Goal: Task Accomplishment & Management: Manage account settings

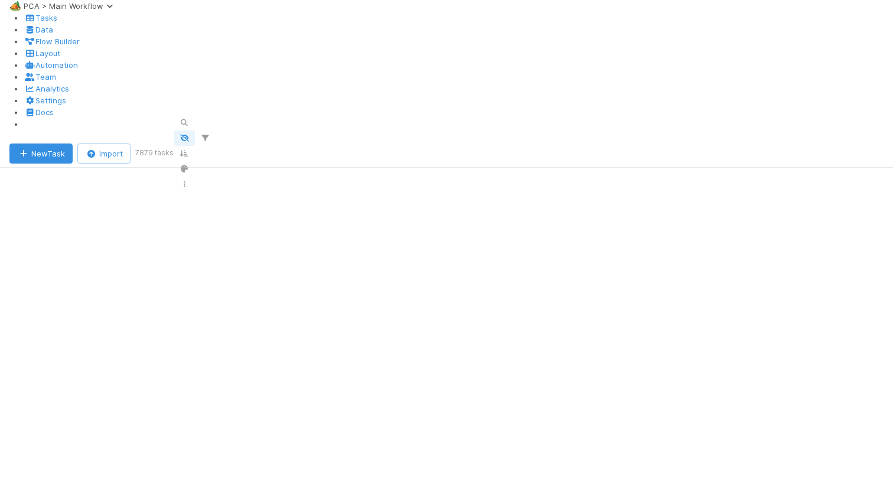
scroll to position [0, 1]
click at [386, 132] on div "Sort Oldest → Newest" at bounding box center [405, 126] width 135 height 12
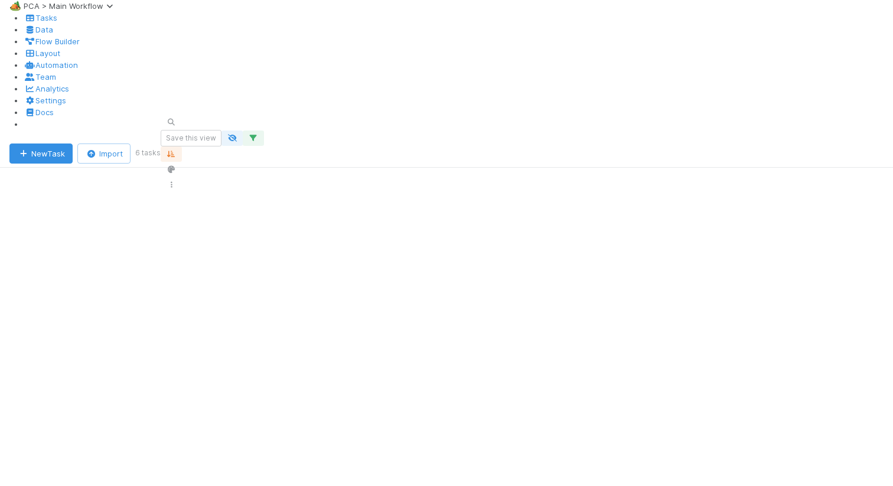
scroll to position [362, 704]
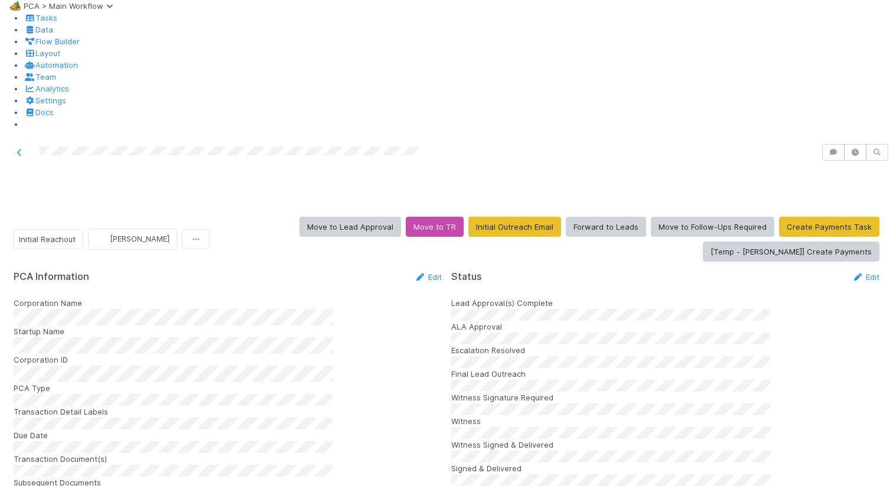
scroll to position [1321, 0]
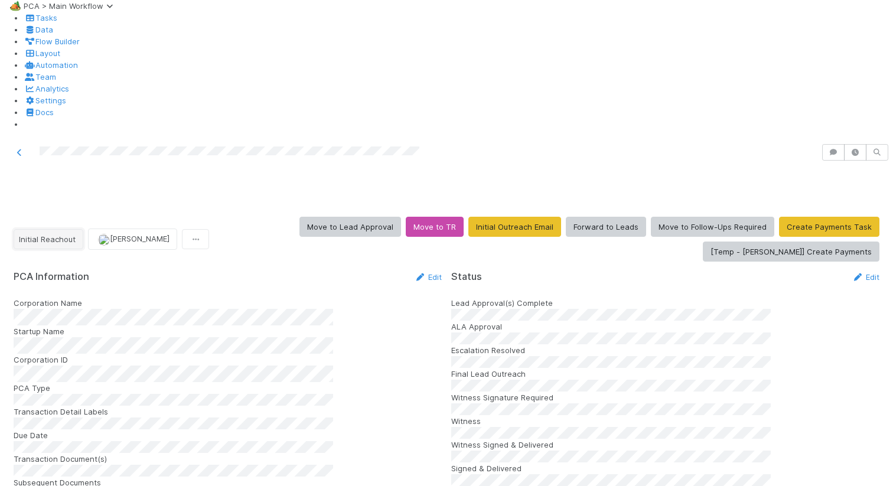
click at [77, 229] on button "Initial Reachout" at bounding box center [49, 239] width 70 height 20
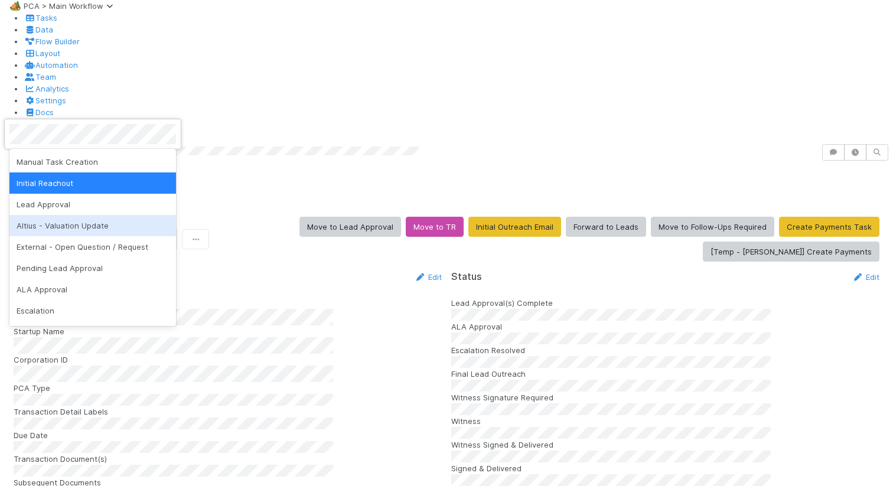
click at [61, 232] on div "Altius - Valuation Update" at bounding box center [92, 225] width 166 height 21
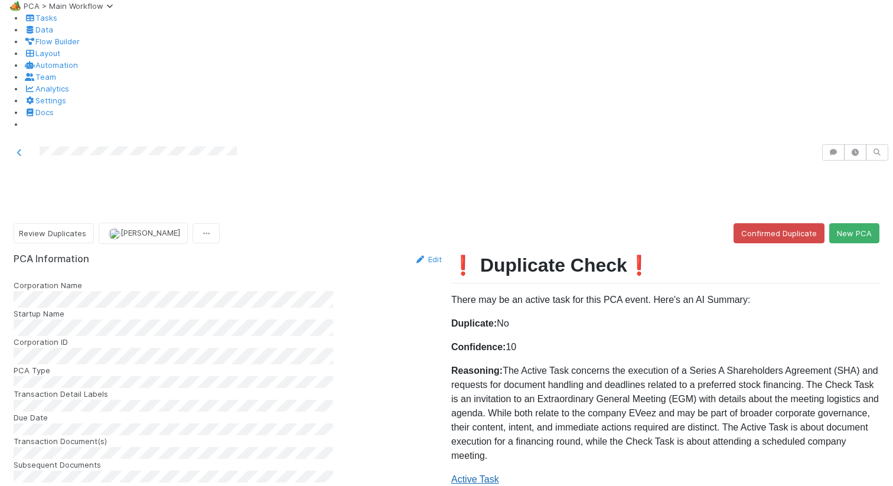
click at [486, 474] on link "Active Task" at bounding box center [475, 479] width 48 height 10
click at [862, 223] on button "New PCA" at bounding box center [854, 233] width 50 height 20
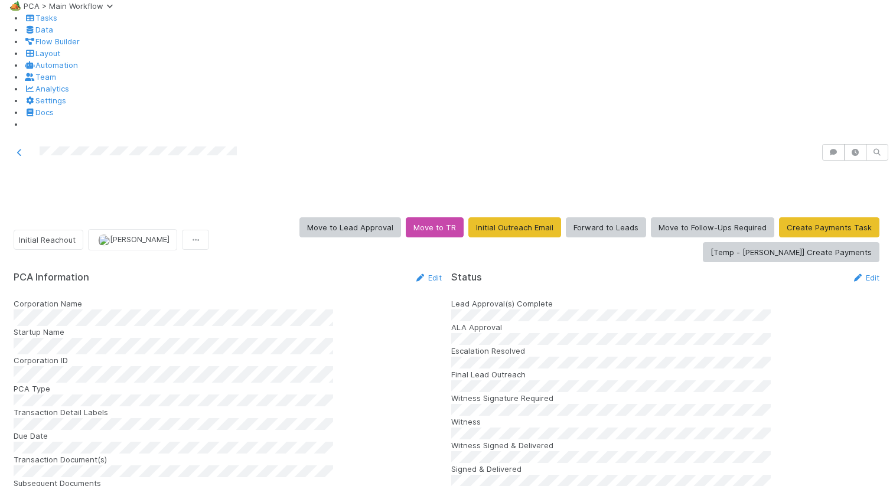
scroll to position [1259, 0]
click at [420, 273] on link "Edit" at bounding box center [428, 277] width 28 height 9
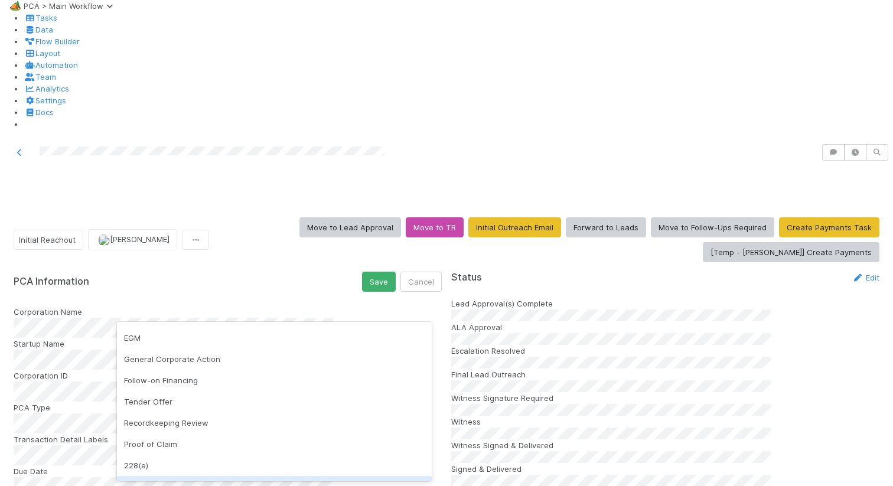
scroll to position [146, 0]
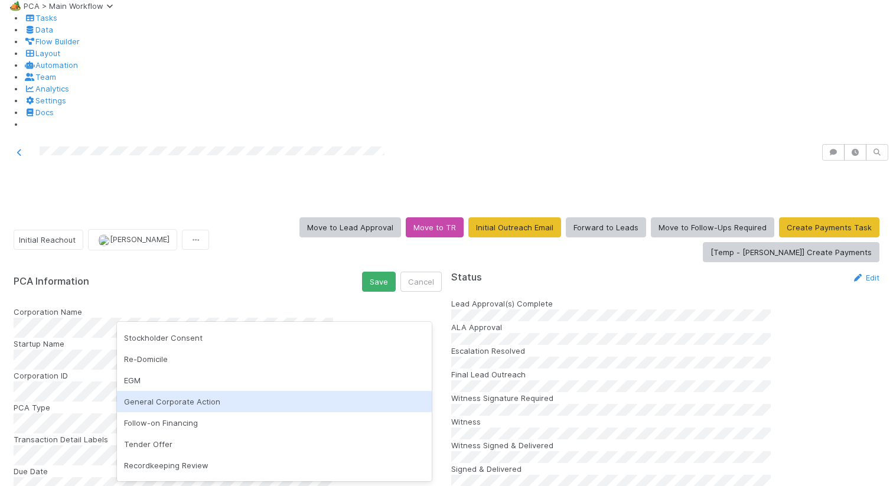
click at [181, 403] on div "General Corporate Action" at bounding box center [274, 401] width 315 height 21
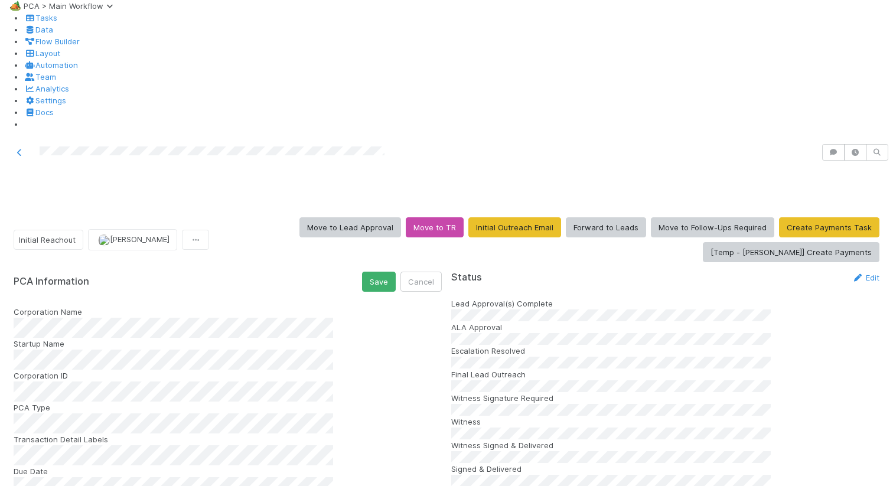
click at [367, 272] on button "Save" at bounding box center [379, 282] width 34 height 20
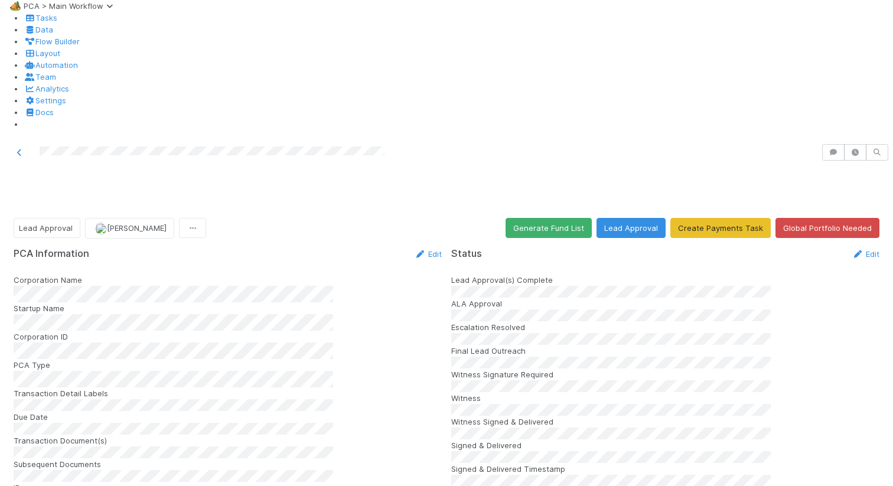
click at [199, 369] on div "Corporation Name Startup Name Corporation ID PCA Type Transaction Detail Labels…" at bounding box center [228, 486] width 428 height 425
click at [415, 248] on div "PCA Information Edit Corporation Name Startup Name Corporation ID PCA Type Tran…" at bounding box center [228, 473] width 428 height 451
click at [415, 250] on icon at bounding box center [420, 254] width 12 height 8
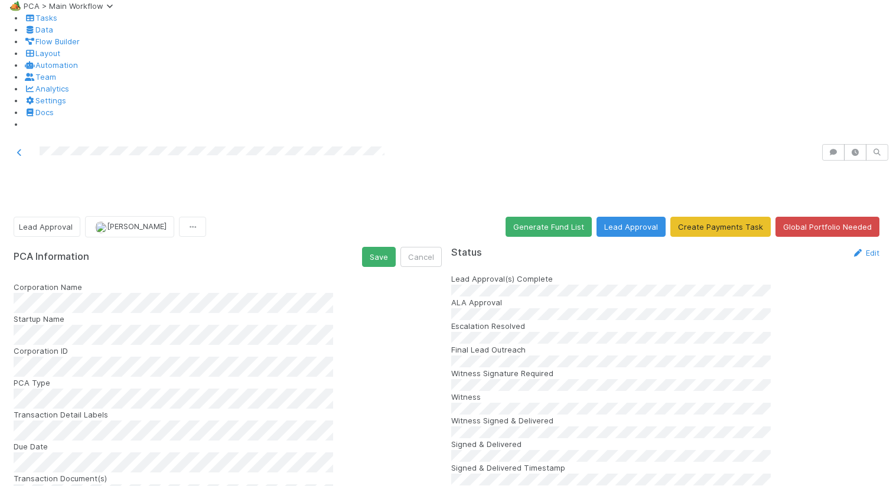
scroll to position [0, 0]
click at [384, 247] on button "Save" at bounding box center [379, 257] width 34 height 20
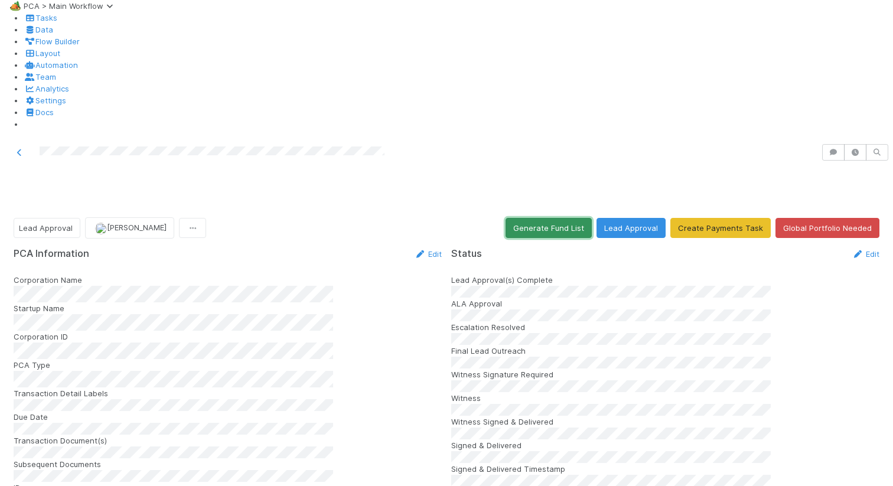
click at [543, 218] on button "Generate Fund List" at bounding box center [548, 228] width 86 height 20
click at [638, 218] on button "Lead Approval" at bounding box center [630, 228] width 69 height 20
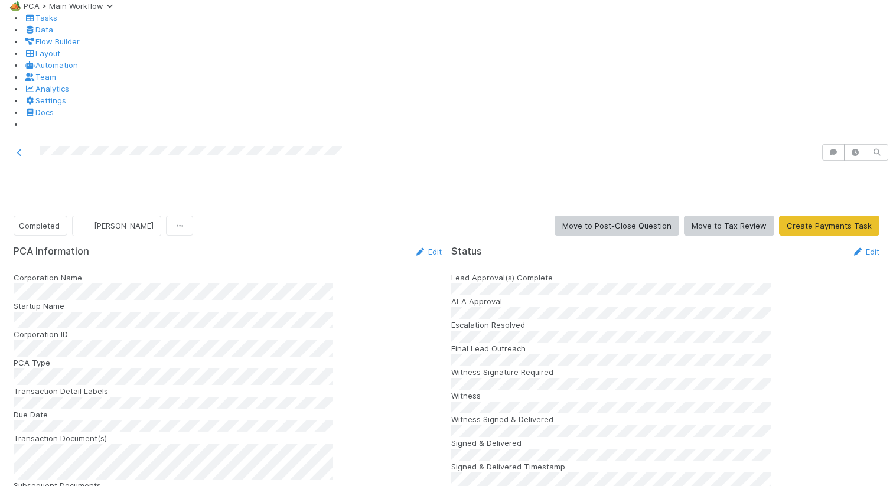
scroll to position [1489, 0]
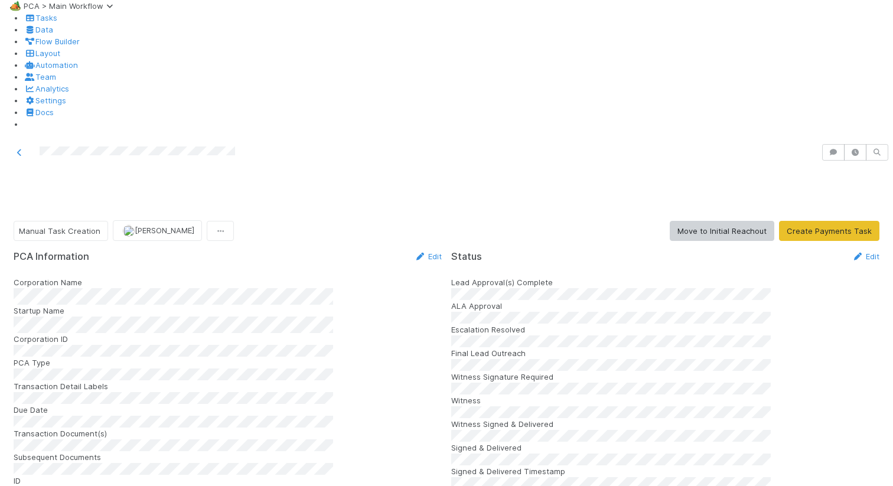
scroll to position [1264, 0]
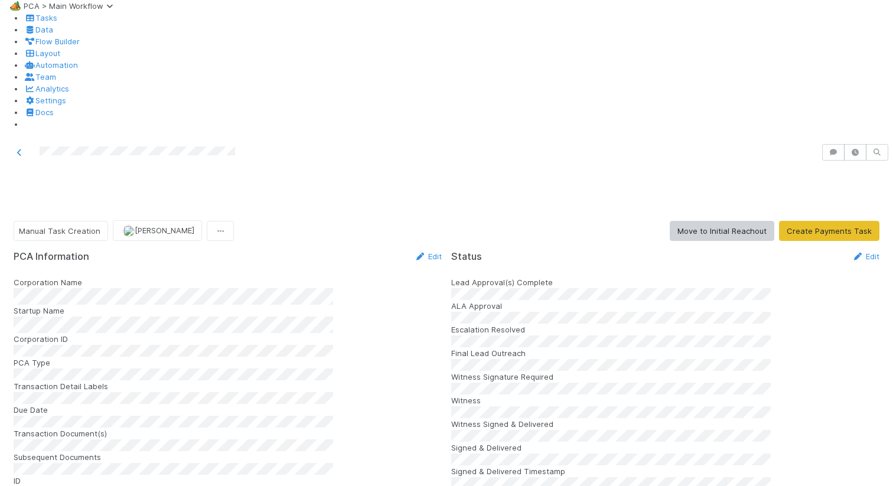
scroll to position [0, 0]
click at [93, 226] on span "Manual Task Creation" at bounding box center [59, 230] width 81 height 9
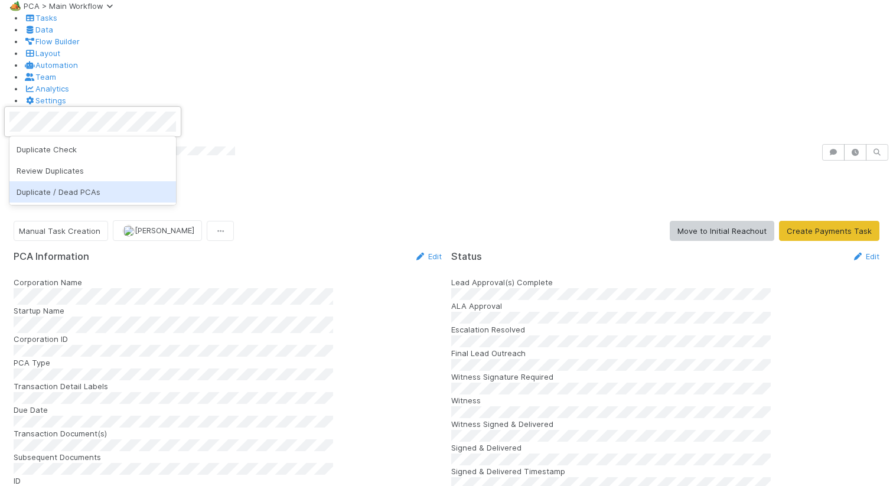
click at [32, 189] on span "Duplicate / Dead PCAs" at bounding box center [59, 191] width 84 height 9
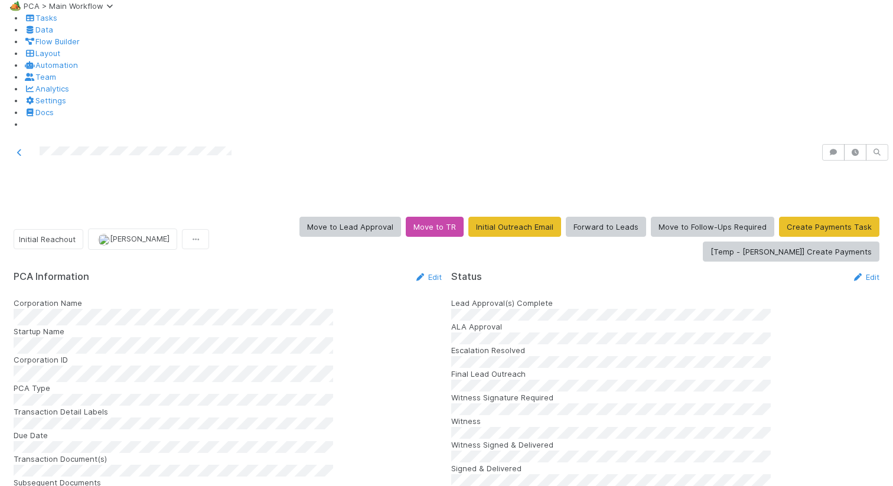
scroll to position [1152, 0]
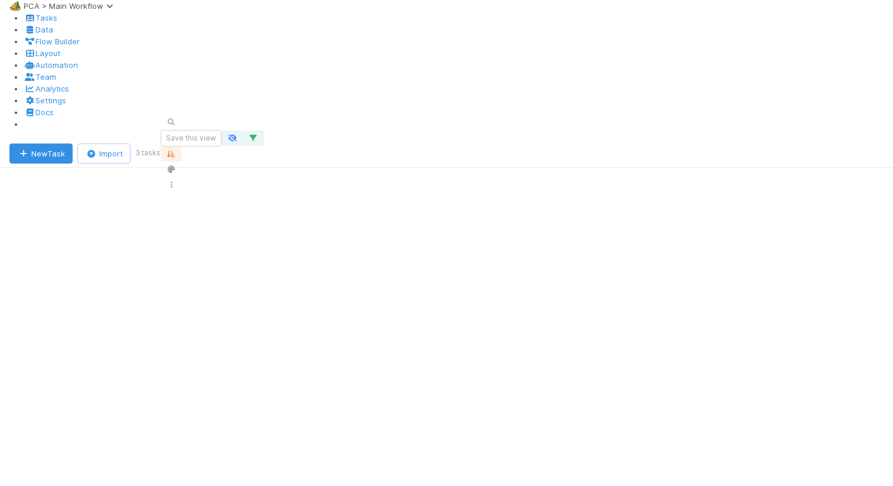
scroll to position [0, 1]
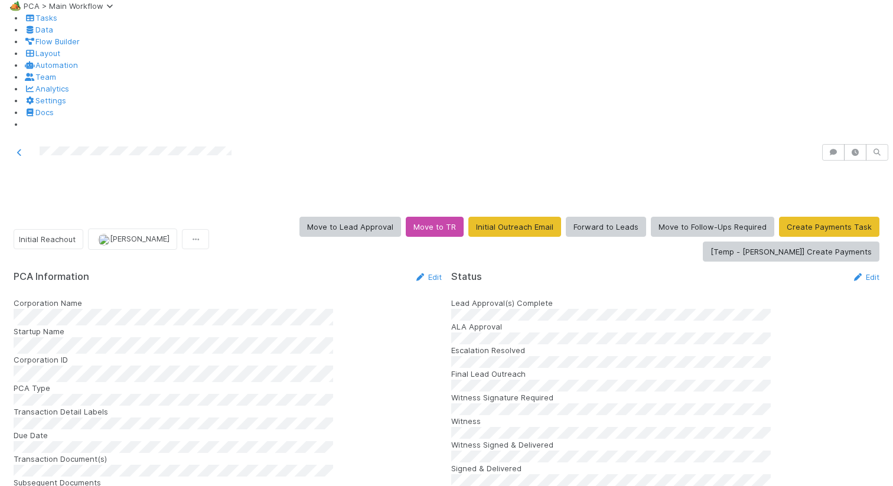
scroll to position [1321, 0]
click at [51, 229] on button "Initial Reachout" at bounding box center [49, 239] width 70 height 20
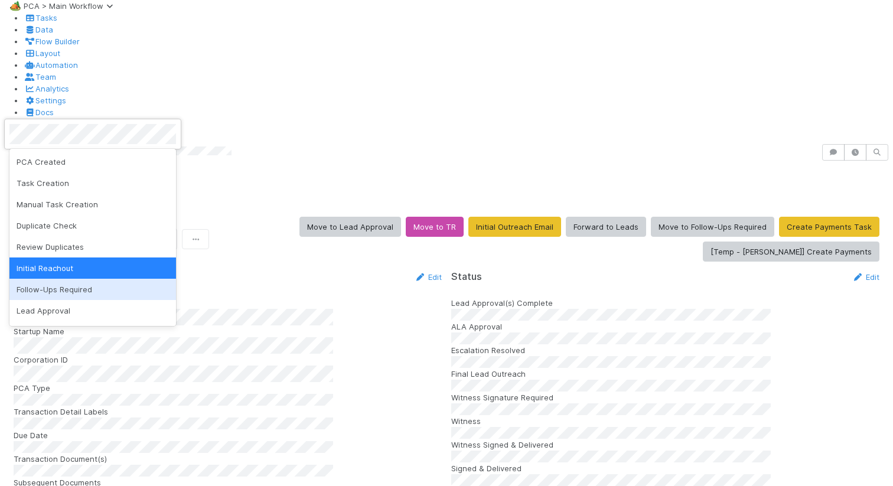
click at [51, 285] on span "Follow-Ups Required" at bounding box center [55, 289] width 76 height 9
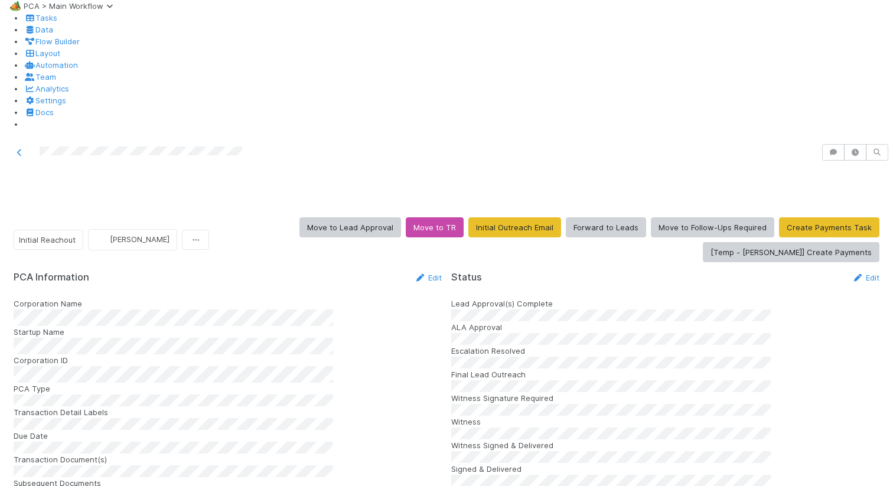
scroll to position [1215, 0]
click at [83, 230] on button "Initial Reachout" at bounding box center [49, 240] width 70 height 20
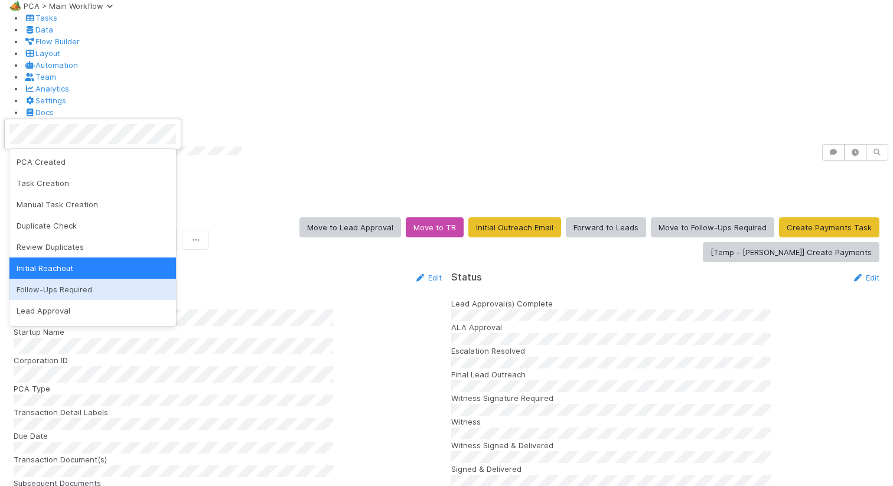
click at [60, 285] on span "Follow-Ups Required" at bounding box center [55, 289] width 76 height 9
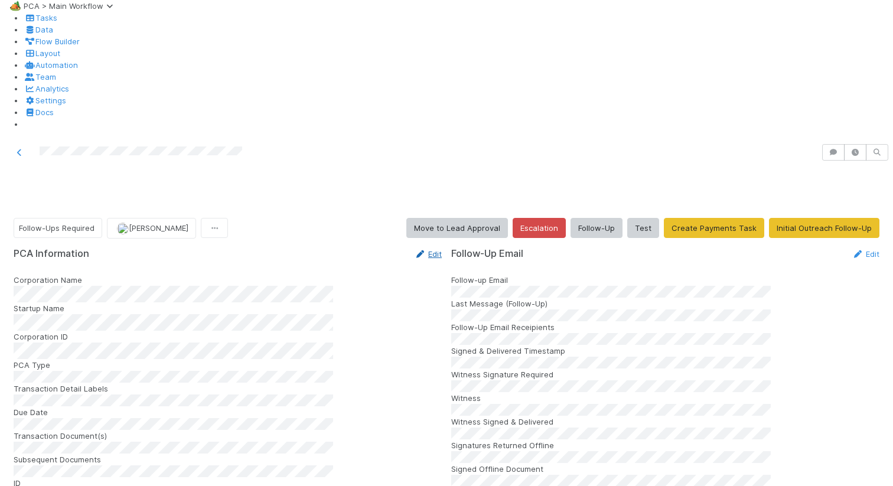
click at [414, 250] on icon at bounding box center [420, 254] width 12 height 8
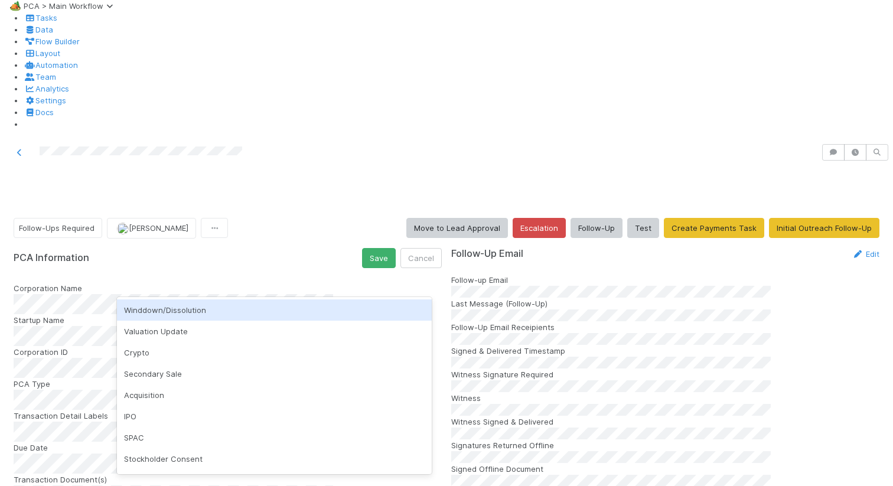
click at [196, 309] on div "Winddown/Dissolution" at bounding box center [274, 309] width 315 height 21
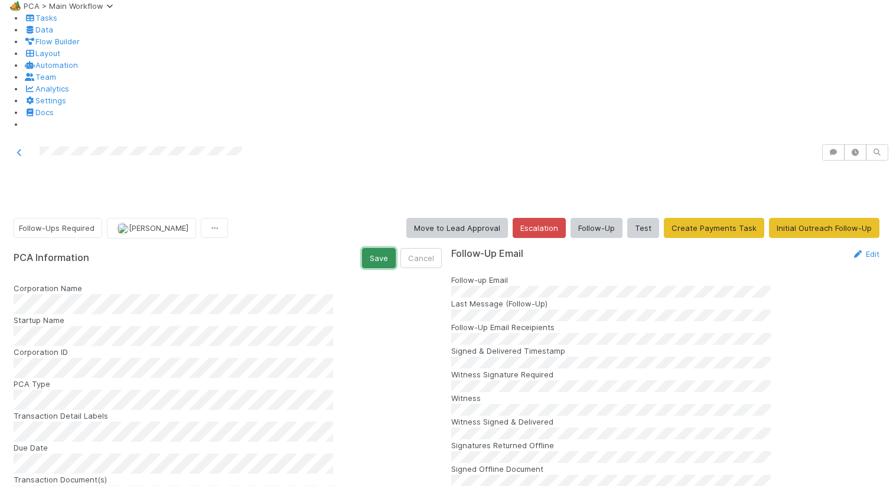
click at [373, 248] on button "Save" at bounding box center [379, 258] width 34 height 20
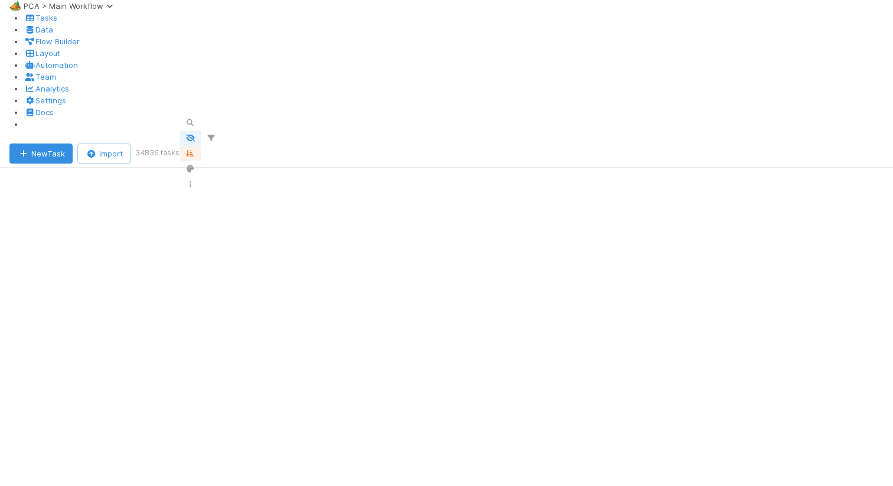
scroll to position [362, 704]
click at [196, 119] on icon "button" at bounding box center [190, 122] width 12 height 7
type input "DGI Apparel"
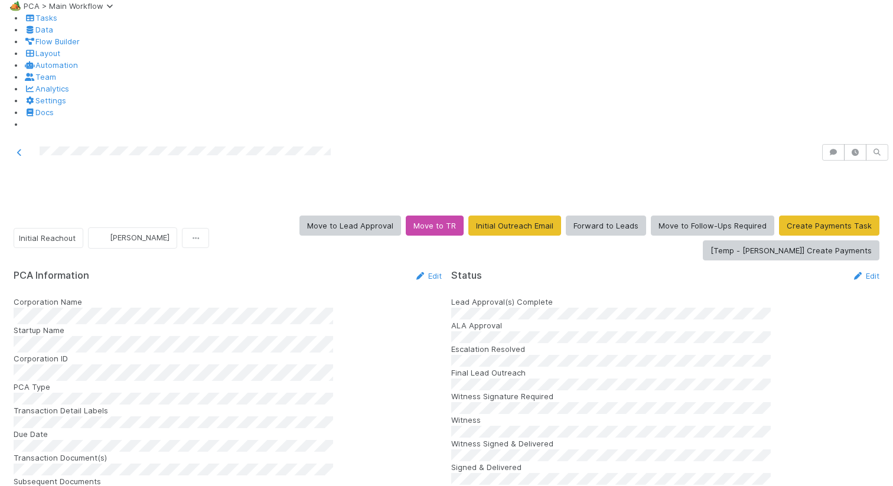
scroll to position [1285, 0]
click at [432, 270] on div "PCA Information Edit" at bounding box center [228, 276] width 446 height 12
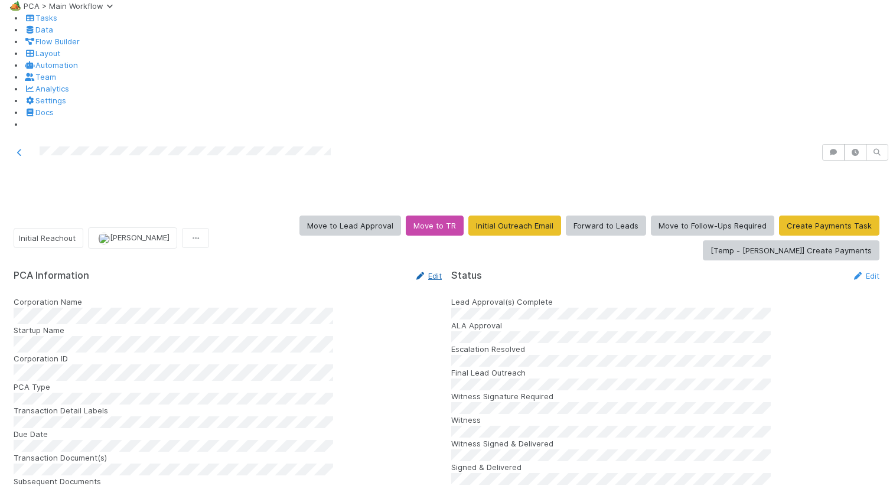
click at [430, 271] on link "Edit" at bounding box center [428, 275] width 28 height 9
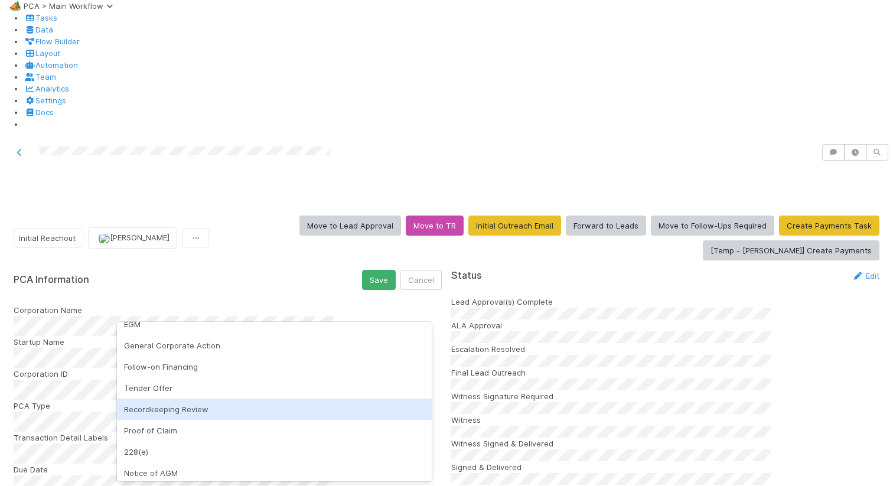
scroll to position [164, 0]
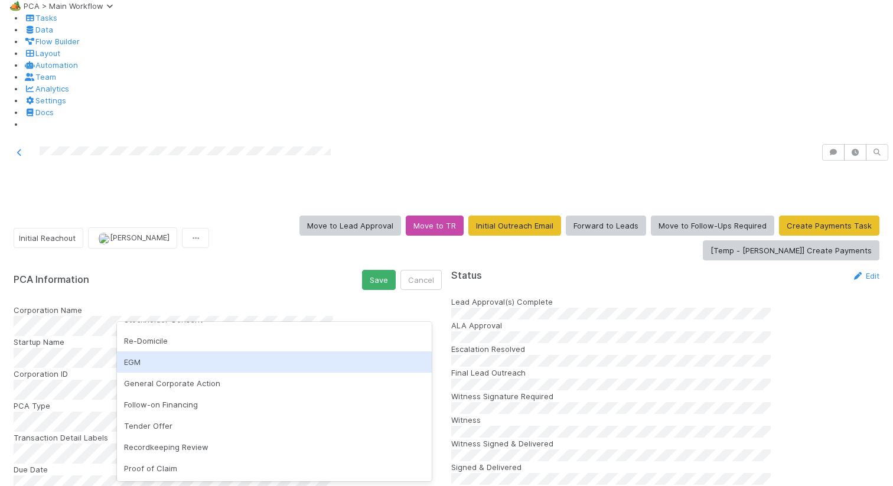
click at [200, 377] on div "General Corporate Action" at bounding box center [274, 383] width 315 height 21
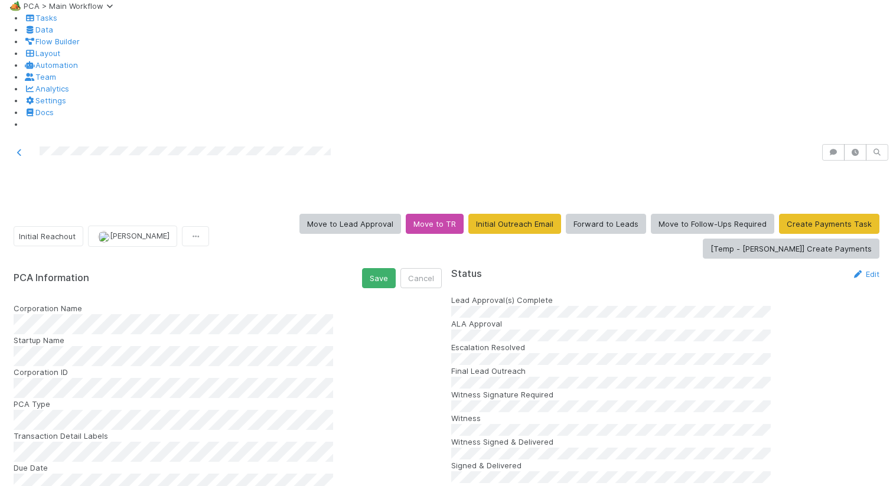
scroll to position [0, 0]
click at [377, 268] on button "Save" at bounding box center [379, 278] width 34 height 20
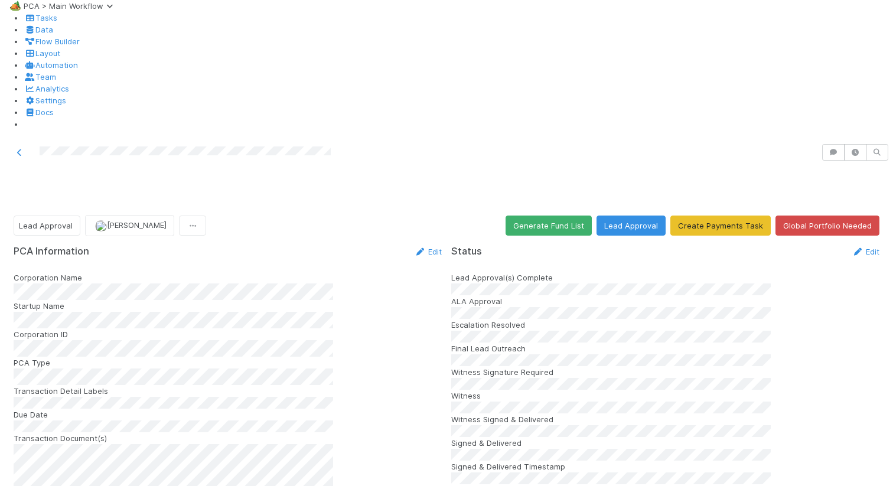
scroll to position [589, 0]
click at [60, 221] on span "Lead Approval" at bounding box center [46, 225] width 54 height 9
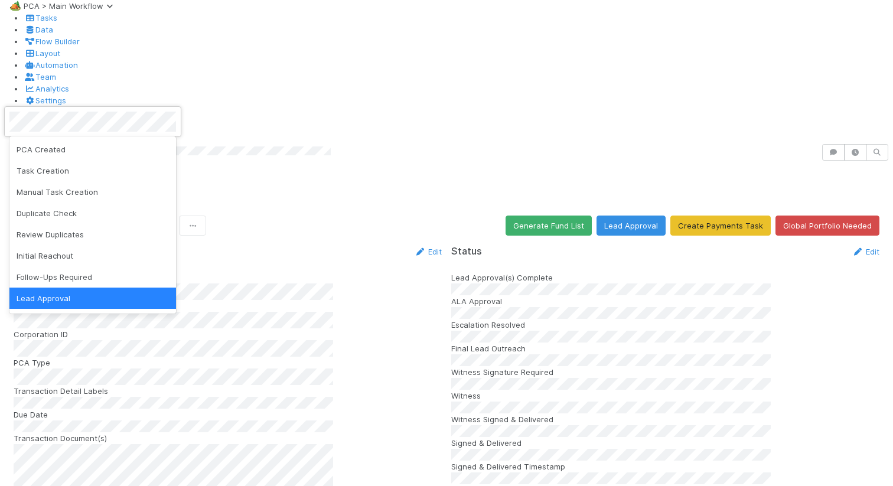
scroll to position [2, 0]
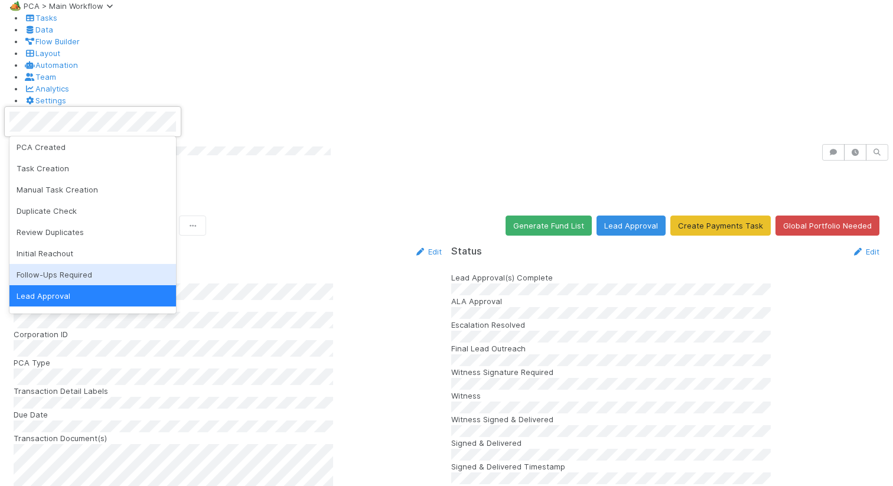
click at [76, 274] on span "Follow-Ups Required" at bounding box center [55, 274] width 76 height 9
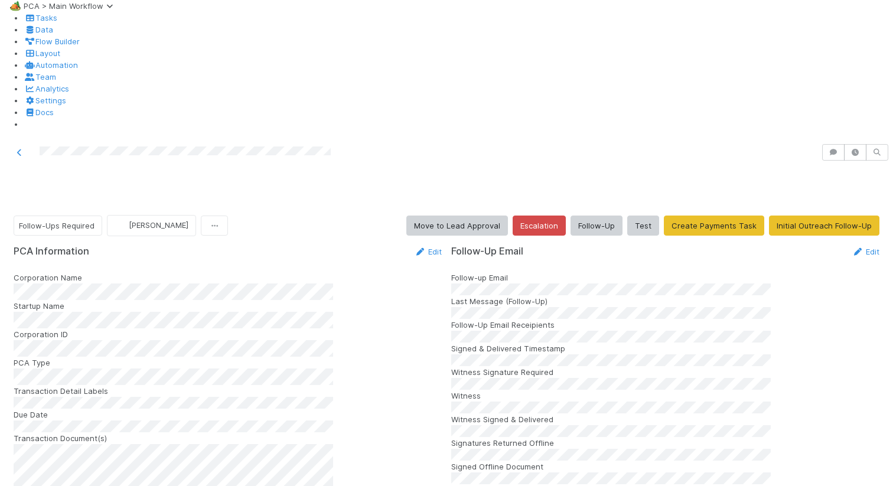
scroll to position [1826, 0]
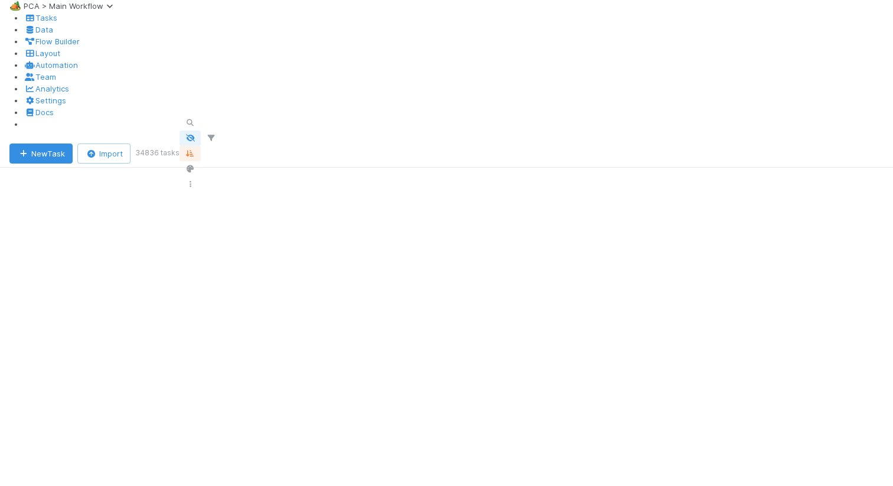
scroll to position [362, 704]
click at [196, 119] on icon "button" at bounding box center [190, 122] width 12 height 7
type input "Human"
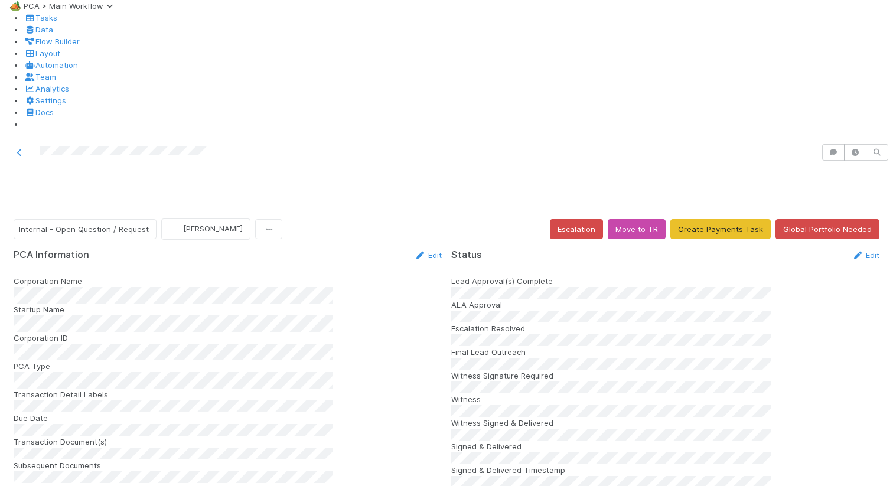
scroll to position [1263, 0]
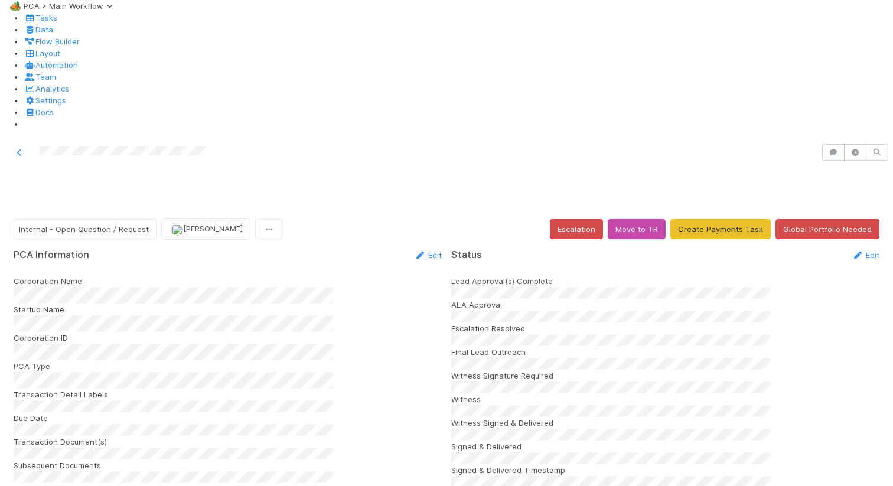
scroll to position [0, 0]
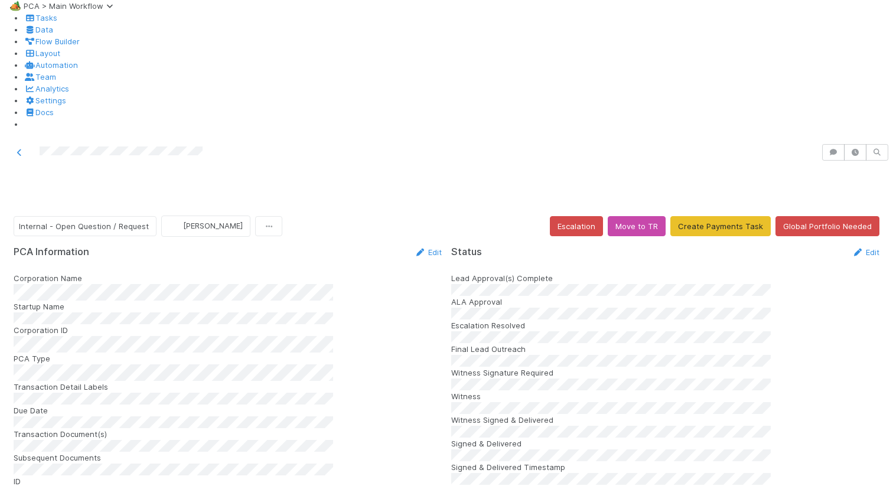
scroll to position [612, 0]
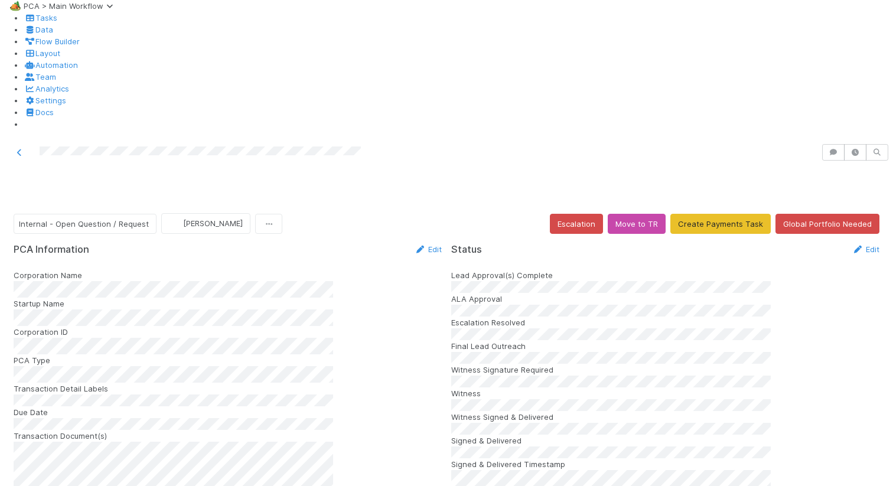
scroll to position [1713, 0]
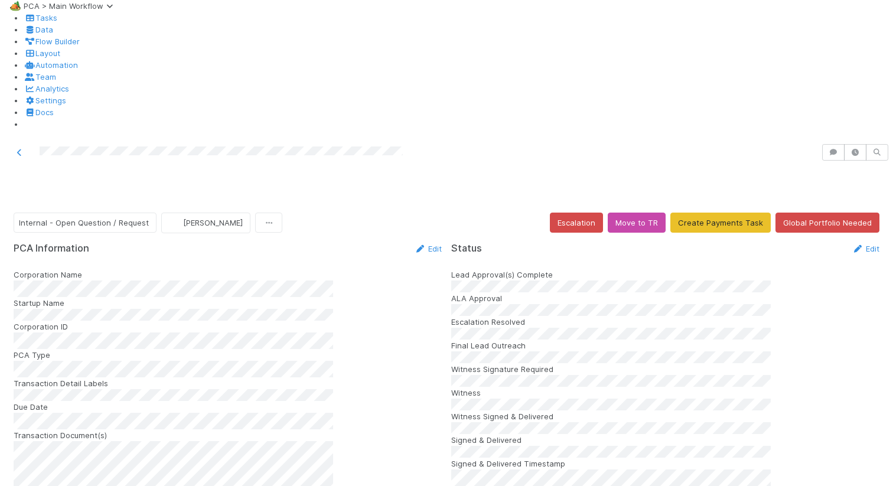
scroll to position [1692, 0]
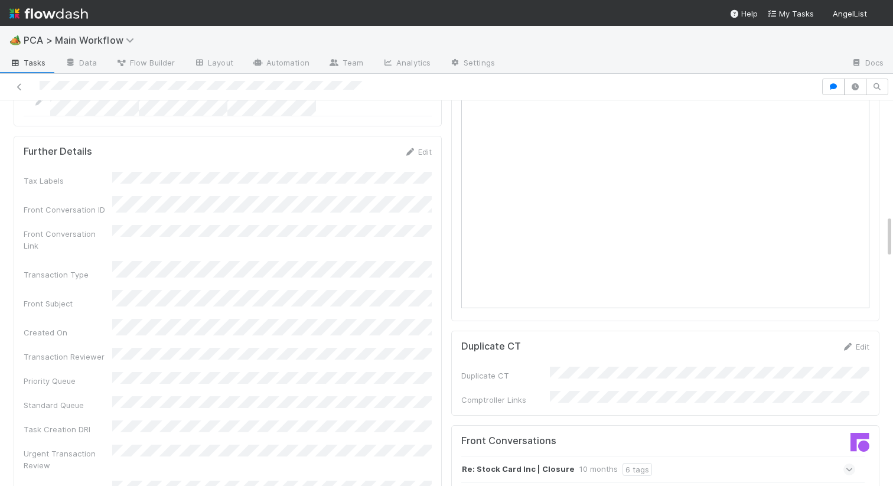
scroll to position [1079, 0]
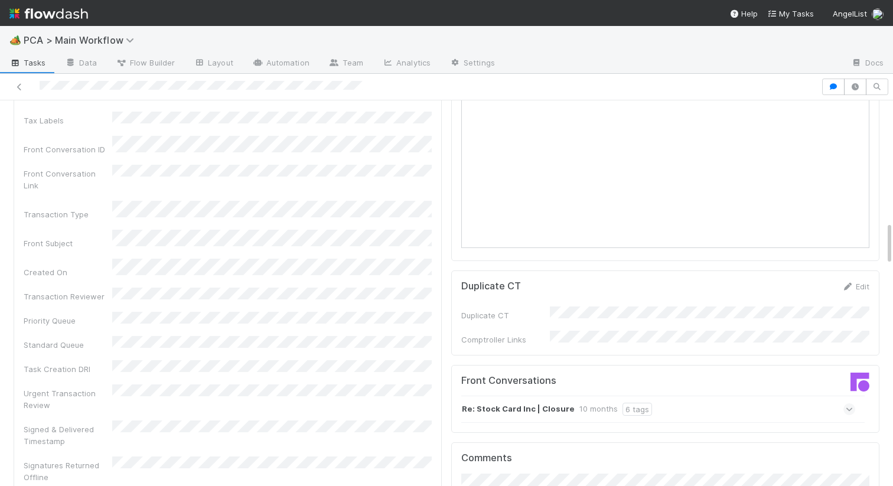
click at [486, 403] on strong "Re: Stock Card Inc | Closure" at bounding box center [518, 409] width 113 height 13
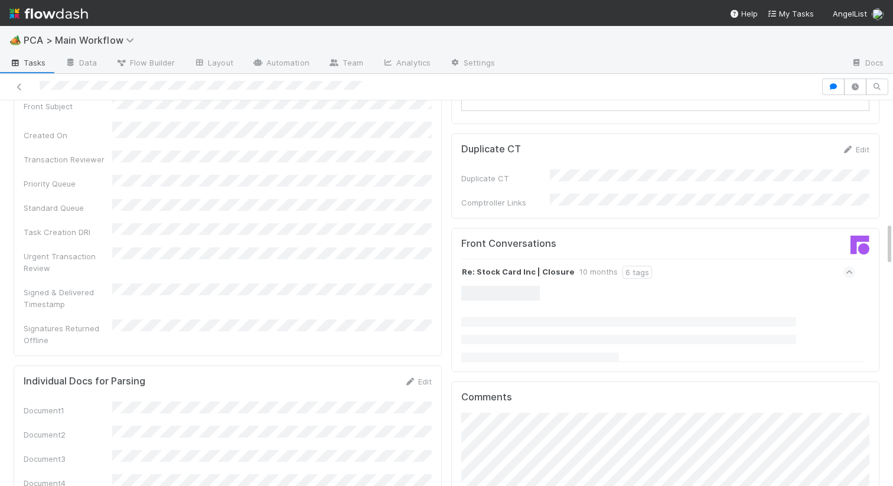
scroll to position [1242, 0]
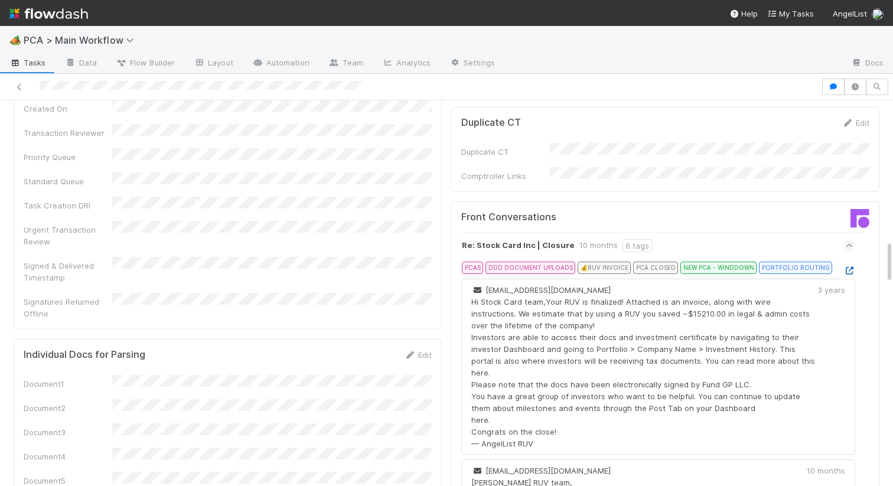
click at [846, 267] on icon at bounding box center [849, 271] width 12 height 8
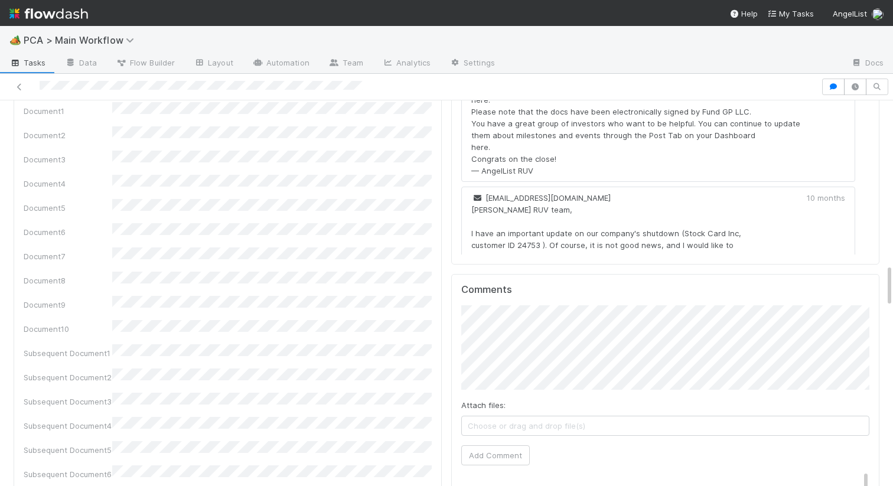
scroll to position [1537, 0]
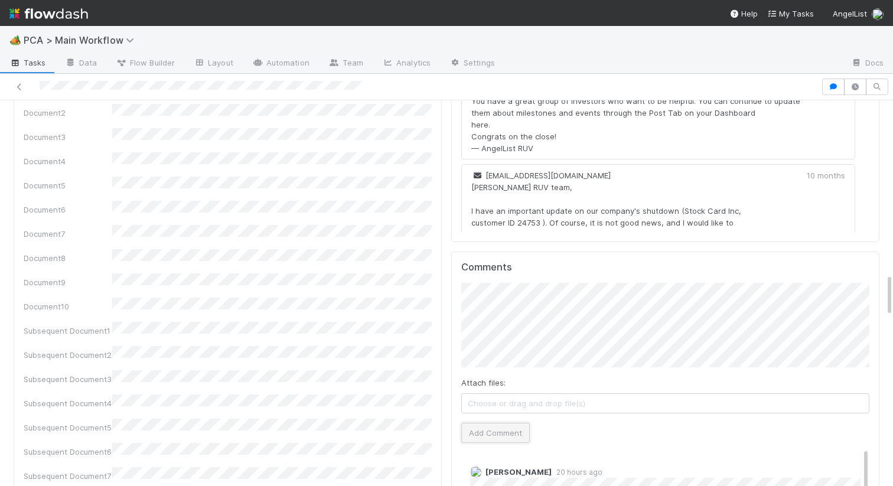
click at [485, 423] on button "Add Comment" at bounding box center [495, 433] width 68 height 20
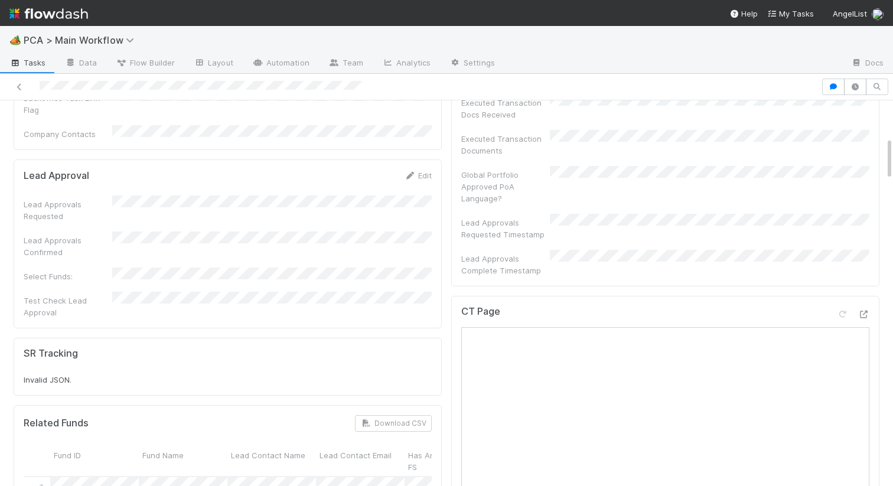
scroll to position [0, 0]
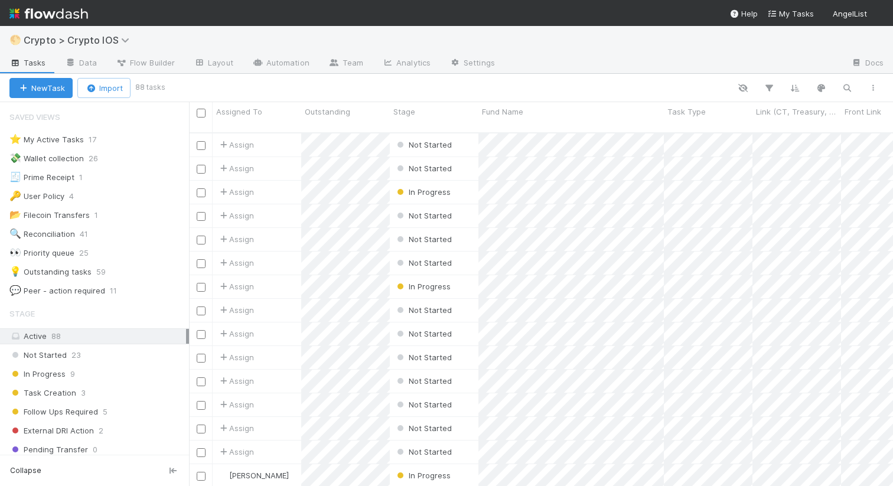
scroll to position [362, 704]
click at [460, 162] on div "Not Started" at bounding box center [434, 168] width 89 height 23
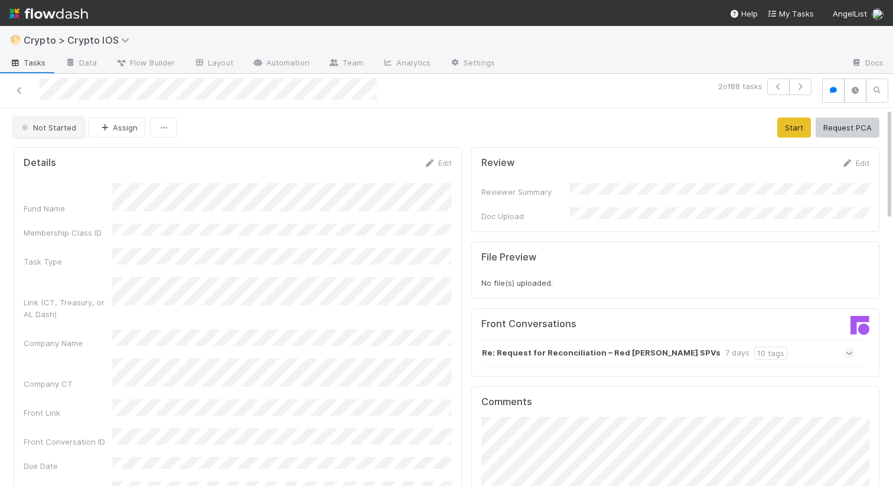
click at [73, 123] on span "Not Started" at bounding box center [47, 127] width 57 height 9
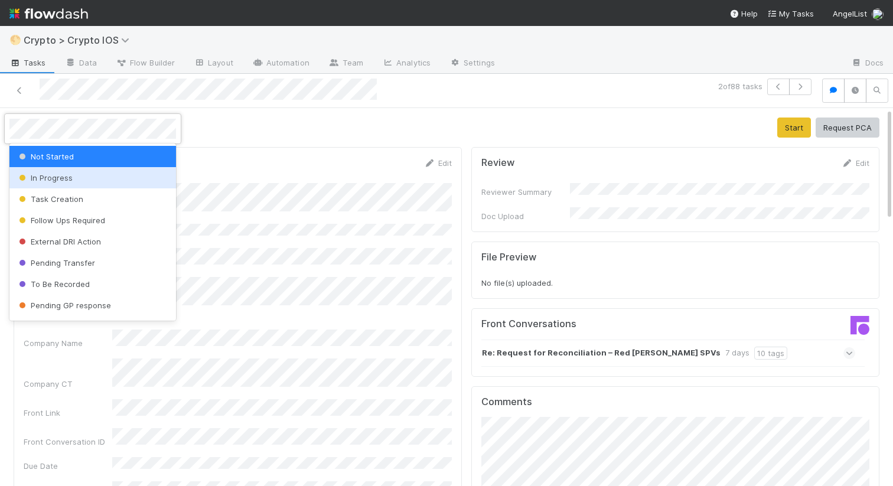
click at [60, 179] on span "In Progress" at bounding box center [45, 177] width 56 height 9
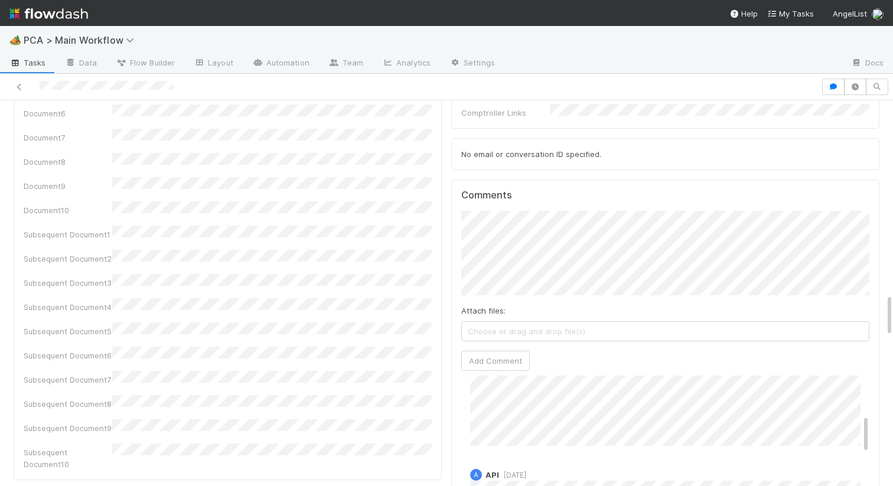
scroll to position [1618, 0]
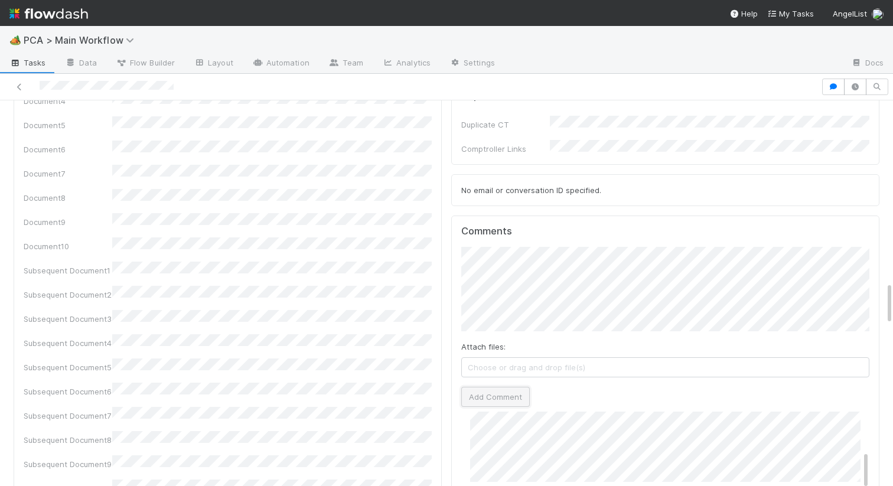
click at [485, 387] on button "Add Comment" at bounding box center [495, 397] width 68 height 20
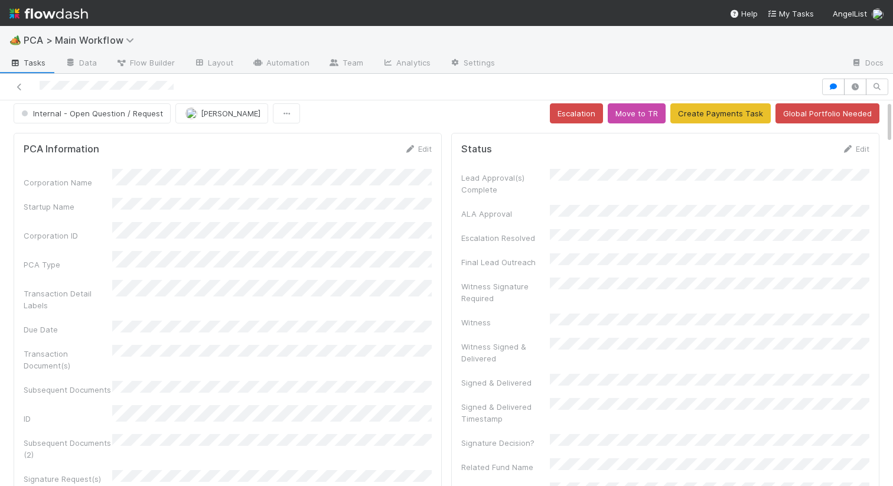
scroll to position [0, 0]
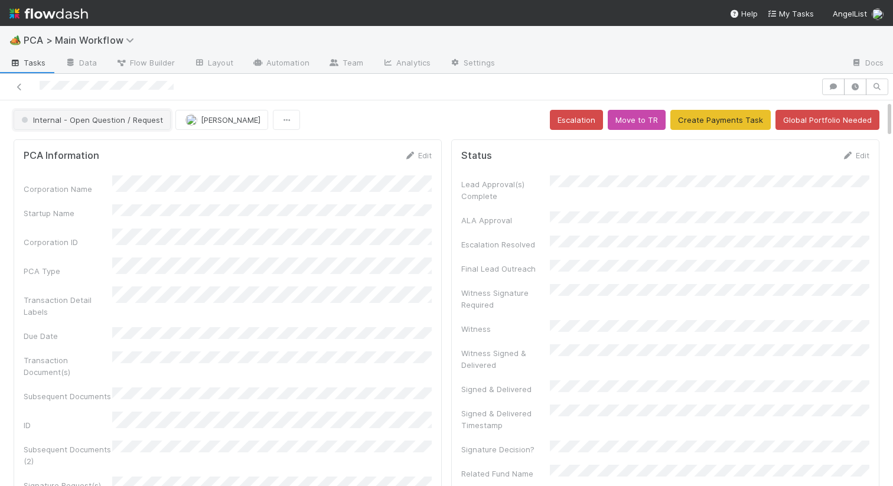
click at [71, 113] on button "Internal - Open Question / Request" at bounding box center [92, 120] width 157 height 20
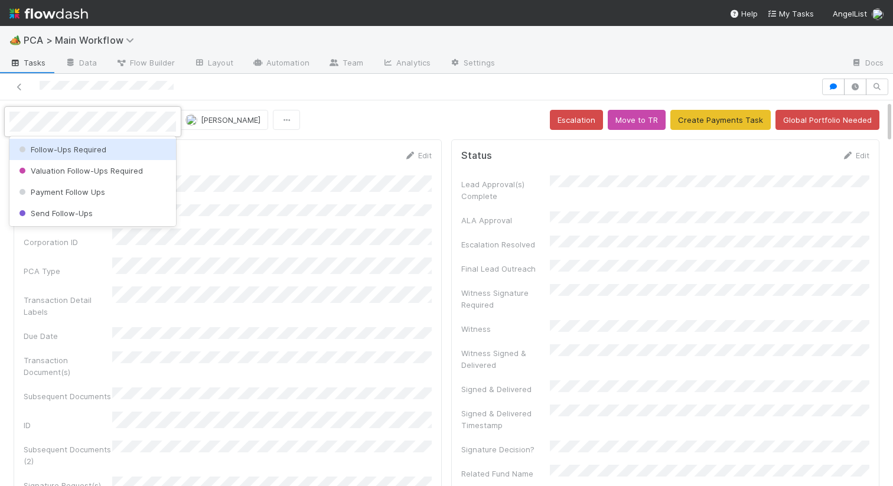
click at [84, 152] on span "Follow-Ups Required" at bounding box center [62, 149] width 90 height 9
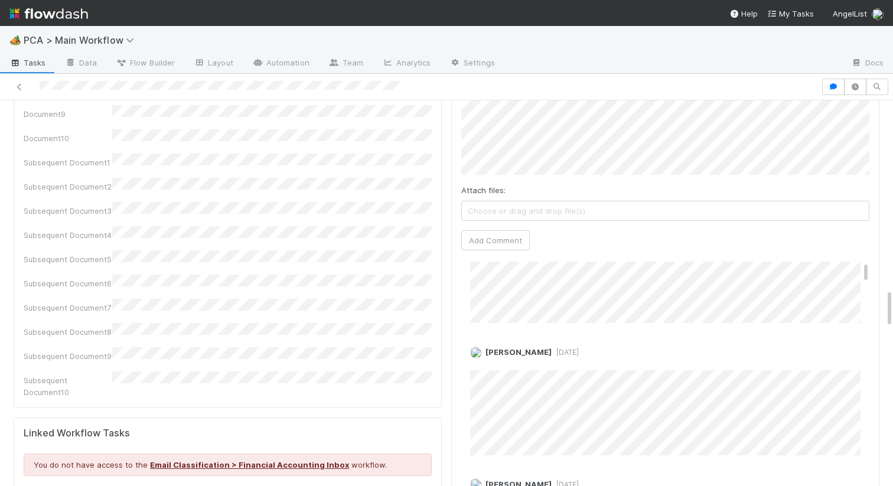
scroll to position [1753, 0]
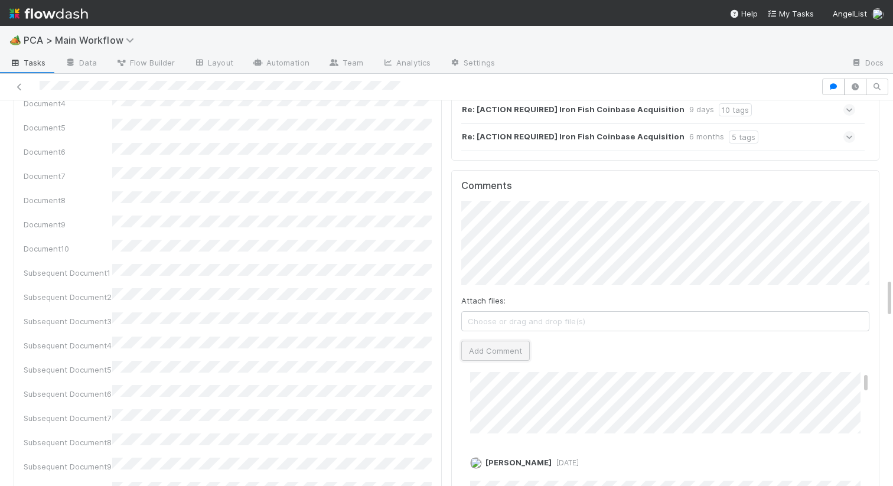
click at [509, 341] on button "Add Comment" at bounding box center [495, 351] width 68 height 20
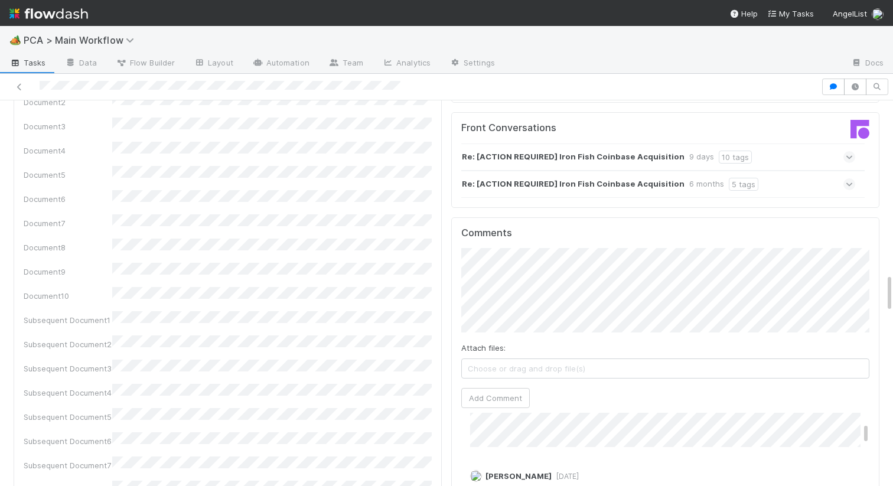
scroll to position [0, 0]
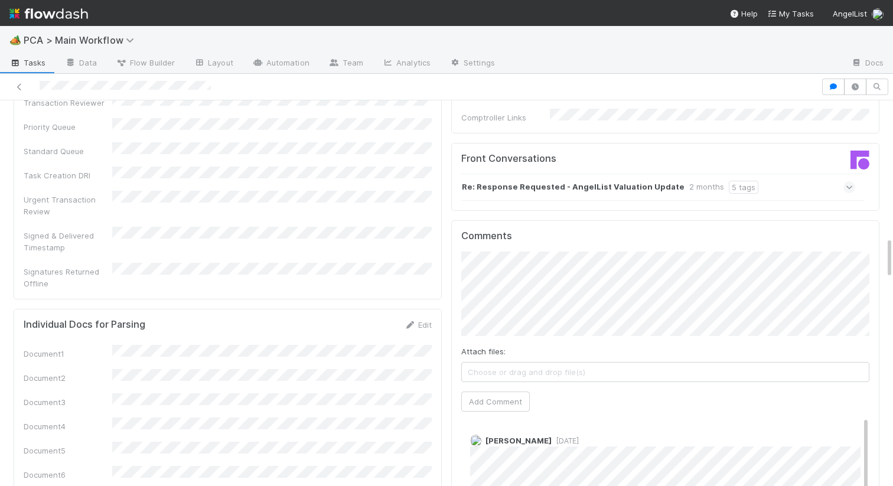
scroll to position [1306, 0]
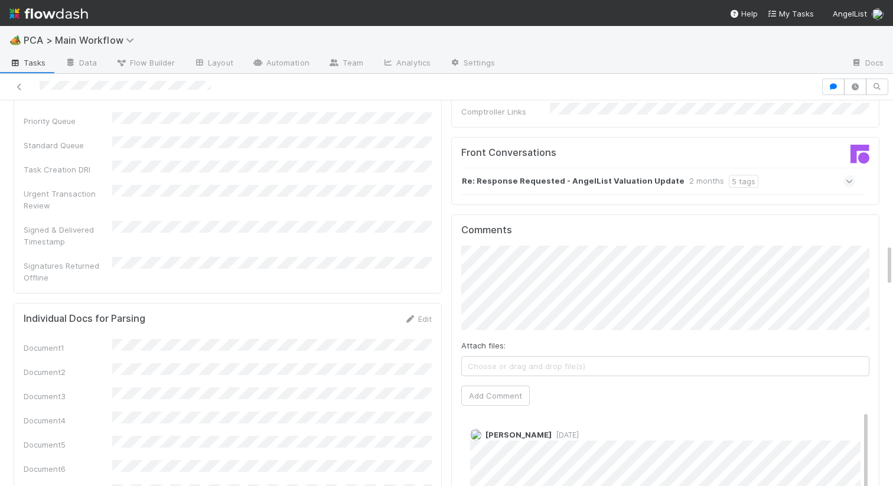
click at [616, 175] on strong "Re: Response Requested - AngelList Valuation Update" at bounding box center [573, 181] width 223 height 13
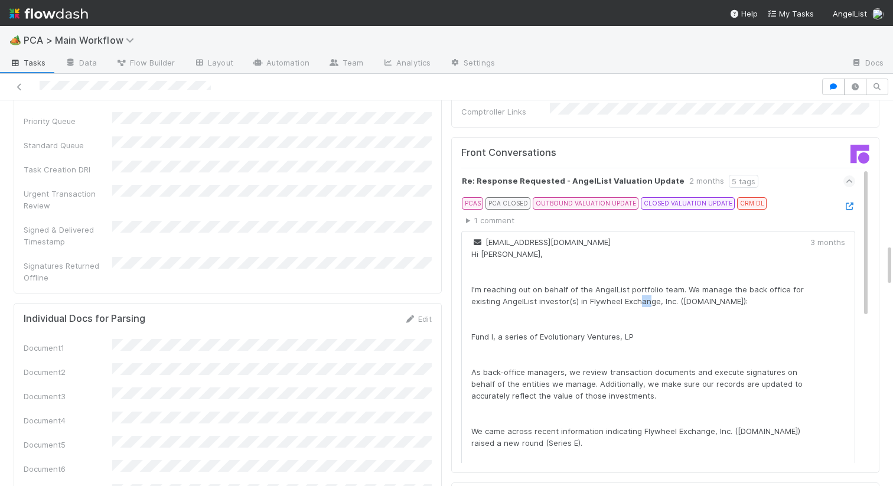
click at [667, 248] on div "Hi Danny, I'm reaching out on behalf of the AngelList portfolio team. We manage…" at bounding box center [640, 437] width 339 height 378
drag, startPoint x: 721, startPoint y: 238, endPoint x: 586, endPoint y: 239, distance: 134.6
click at [586, 248] on div "Hi Danny, I'm reaching out on behalf of the AngelList portfolio team. We manage…" at bounding box center [640, 437] width 339 height 378
copy div "Flywheel Exchange, Inc. (Flywheel.io)"
drag, startPoint x: 628, startPoint y: 275, endPoint x: 469, endPoint y: 273, distance: 158.8
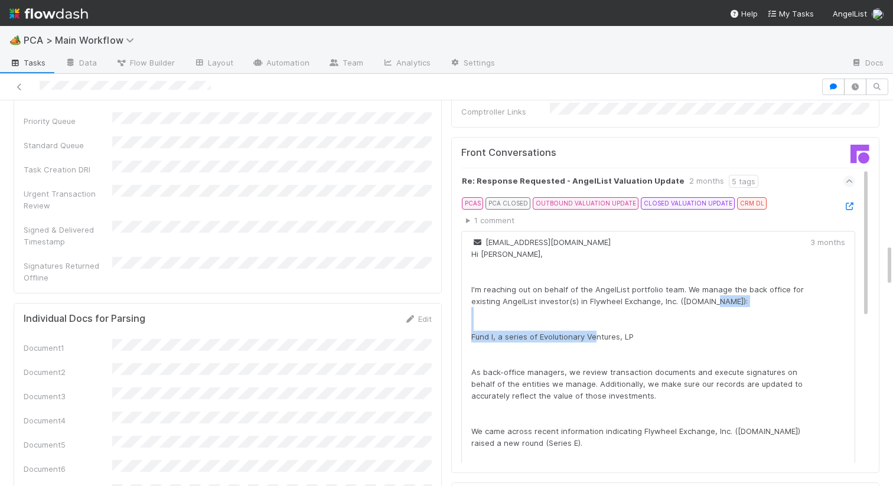
click at [468, 273] on div "portfolio@angellist.com Hi Danny, I'm reaching out on behalf of the AngelList p…" at bounding box center [658, 431] width 394 height 400
copy div "Fund I, a series of Evolutionary Ventures, LP"
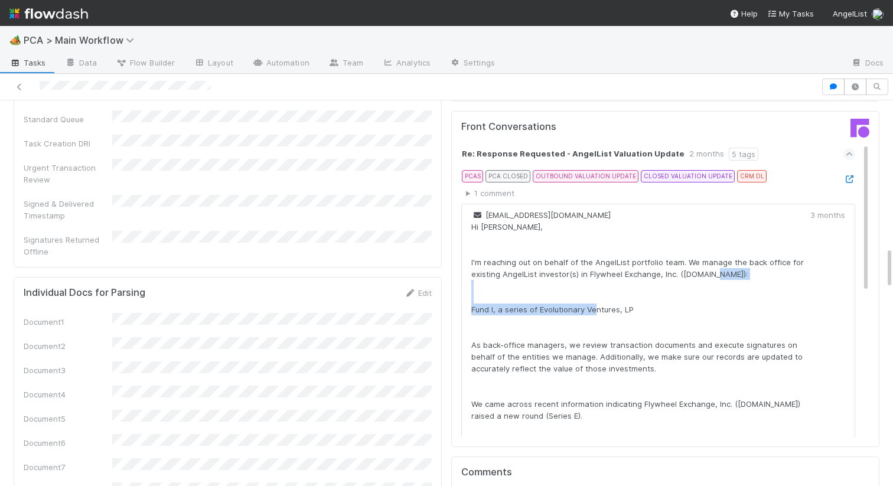
scroll to position [0, 0]
click at [848, 177] on icon at bounding box center [849, 181] width 12 height 8
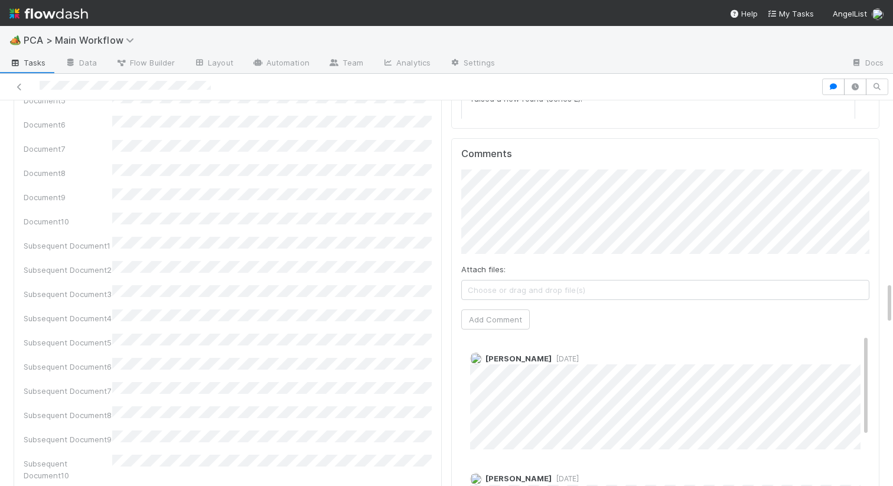
click at [560, 191] on div "Attach files: Choose or drag and drop file(s) Add Comment" at bounding box center [665, 249] width 408 height 160
click at [504, 309] on button "Add Comment" at bounding box center [495, 319] width 68 height 20
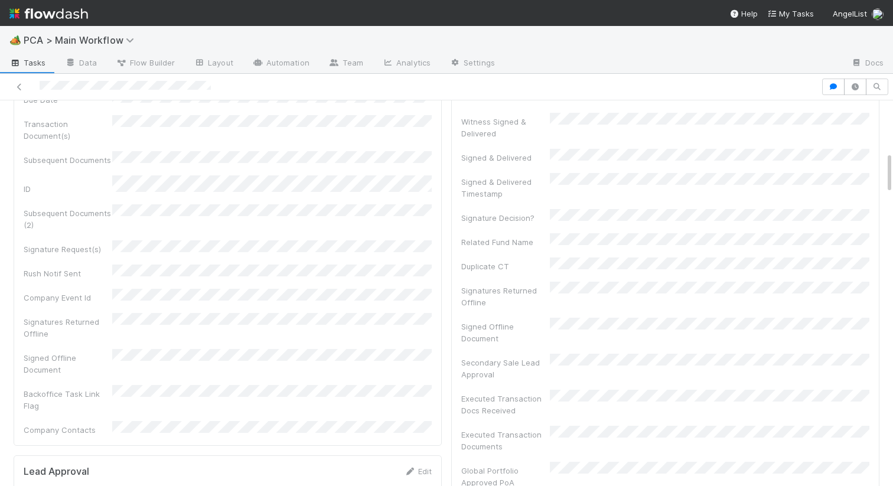
scroll to position [0, 0]
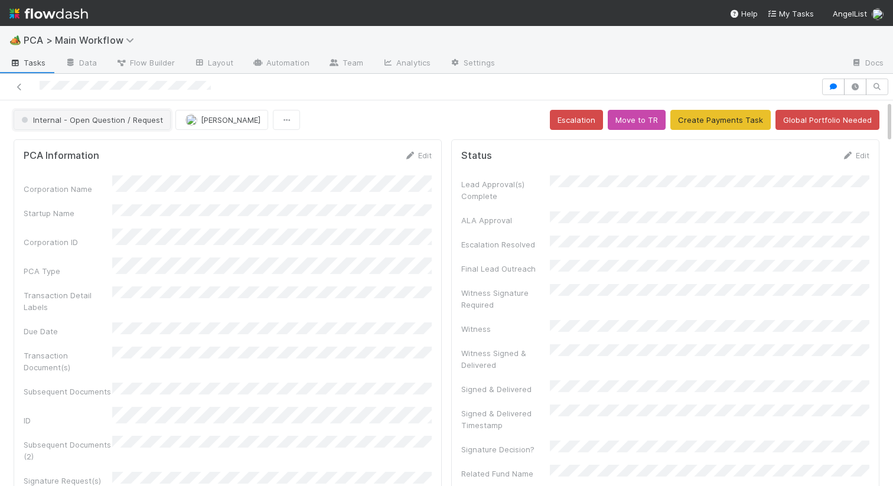
click at [128, 122] on span "Internal - Open Question / Request" at bounding box center [91, 119] width 144 height 9
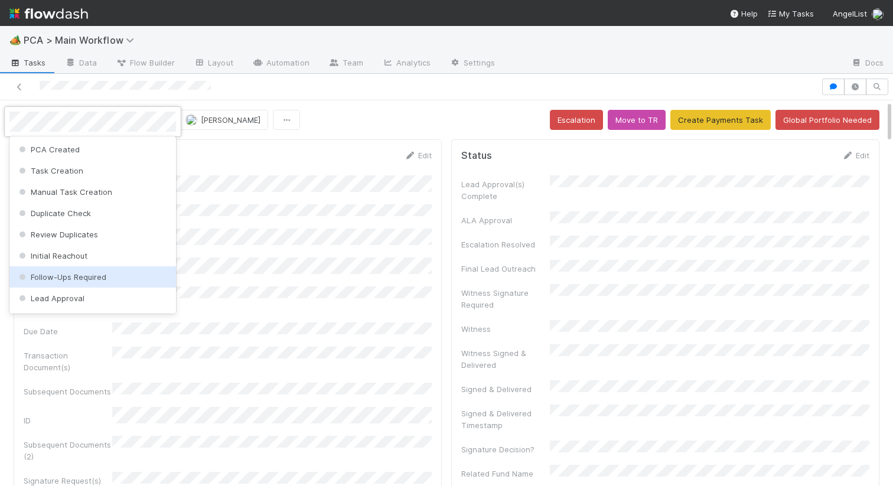
click at [81, 276] on span "Follow-Ups Required" at bounding box center [62, 276] width 90 height 9
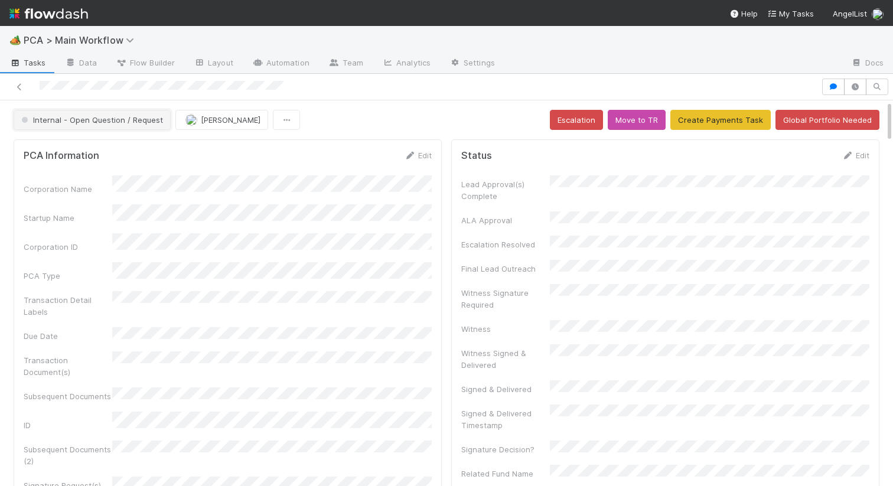
click at [114, 118] on span "Internal - Open Question / Request" at bounding box center [91, 119] width 144 height 9
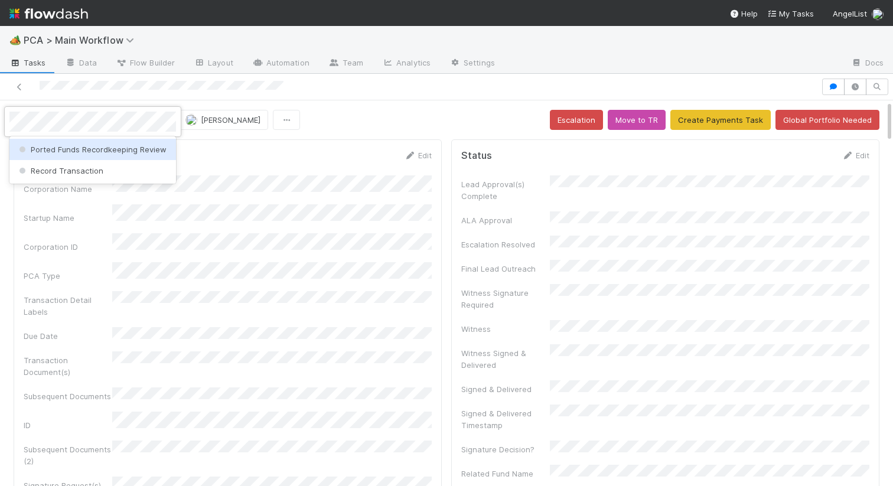
click at [113, 163] on div "Record Transaction" at bounding box center [92, 170] width 166 height 21
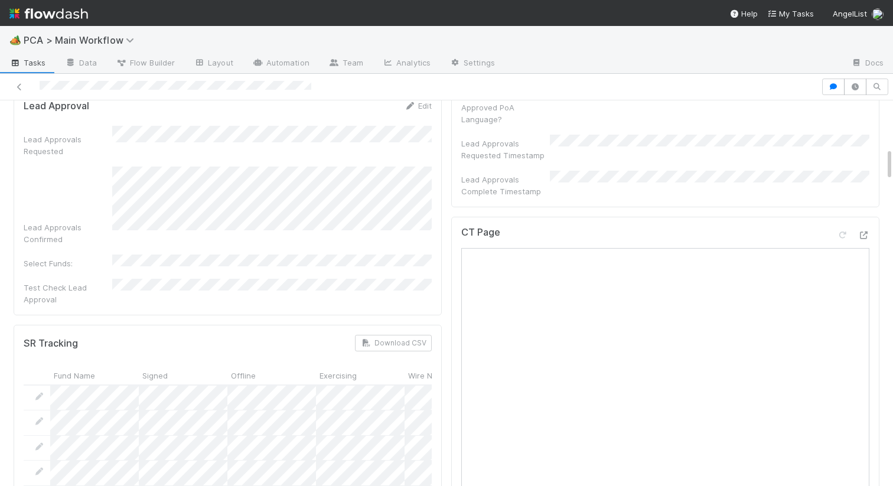
scroll to position [522, 0]
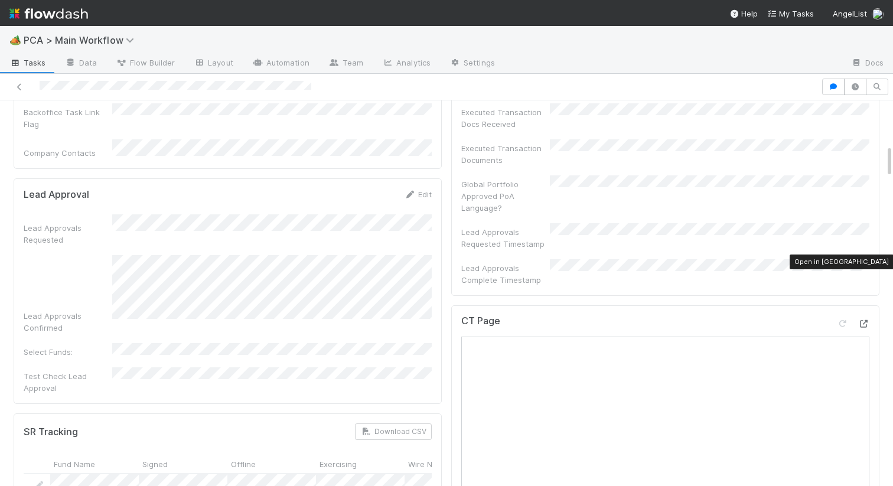
click at [861, 320] on icon at bounding box center [863, 324] width 12 height 8
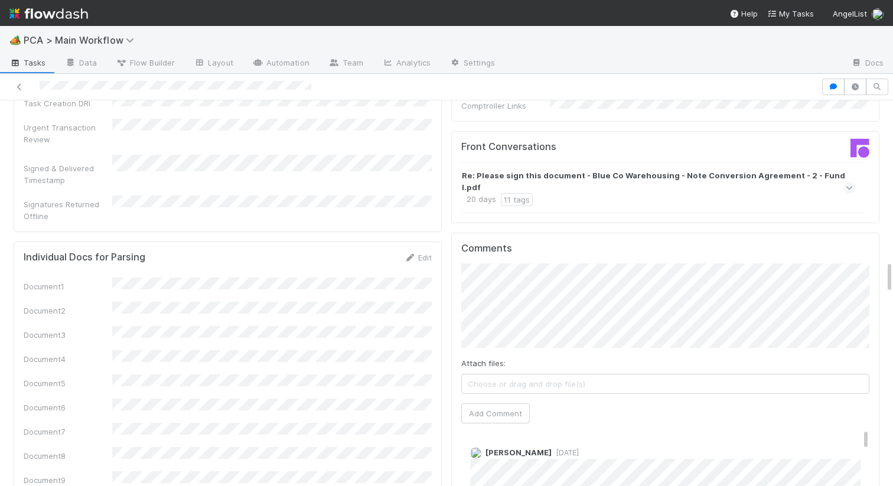
scroll to position [1509, 0]
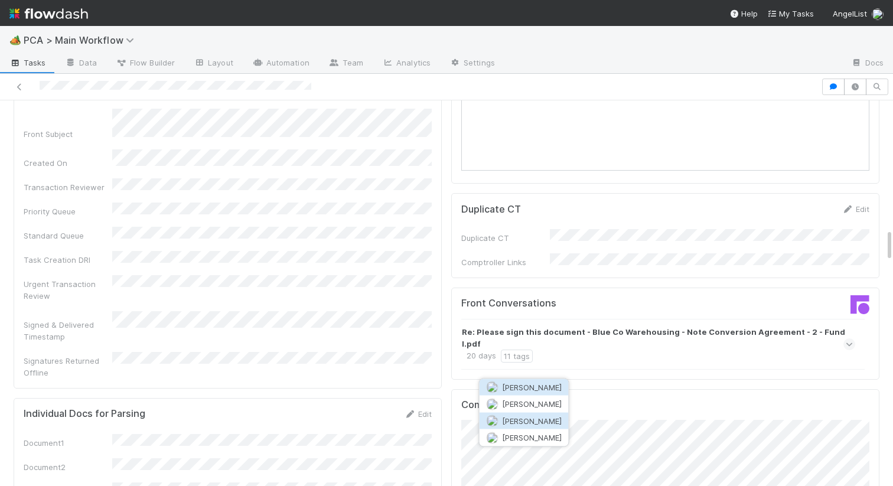
click at [506, 422] on span "[PERSON_NAME]" at bounding box center [532, 420] width 60 height 9
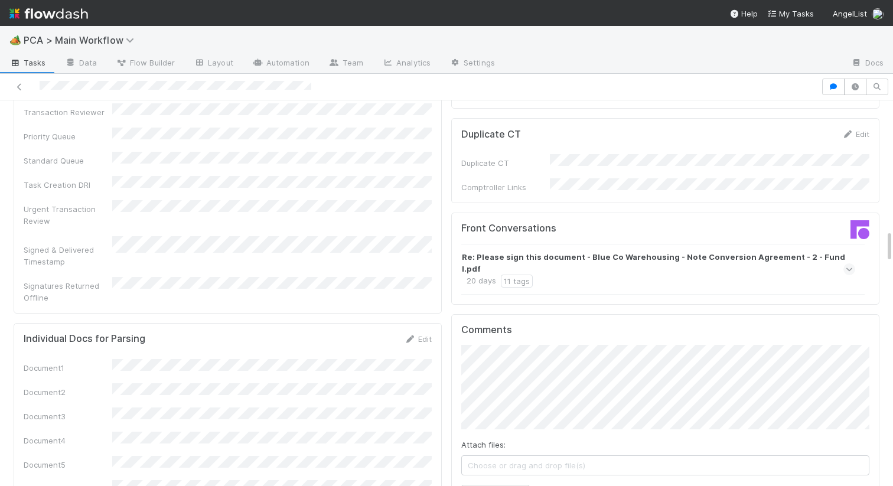
scroll to position [1612, 0]
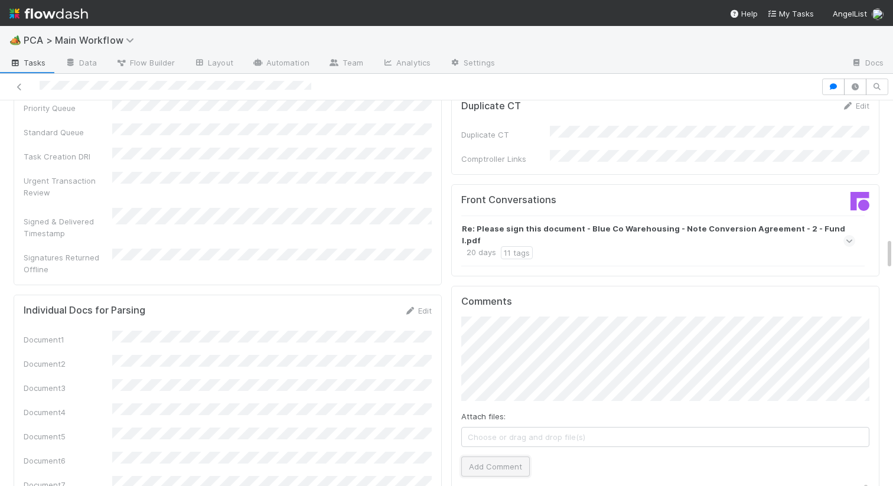
click at [479, 456] on button "Add Comment" at bounding box center [495, 466] width 68 height 20
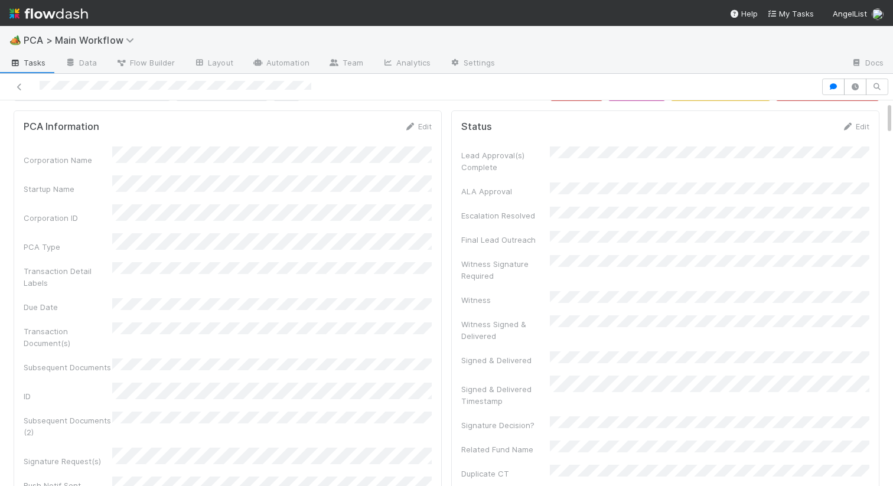
scroll to position [0, 0]
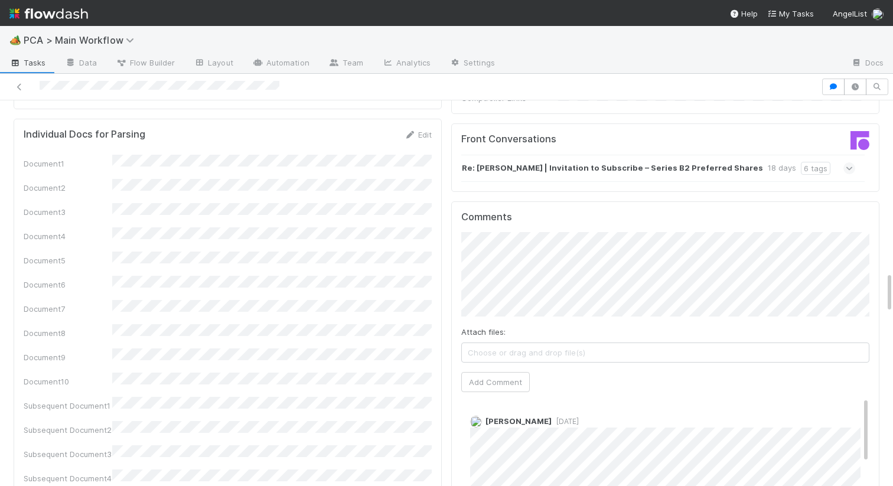
scroll to position [1463, 0]
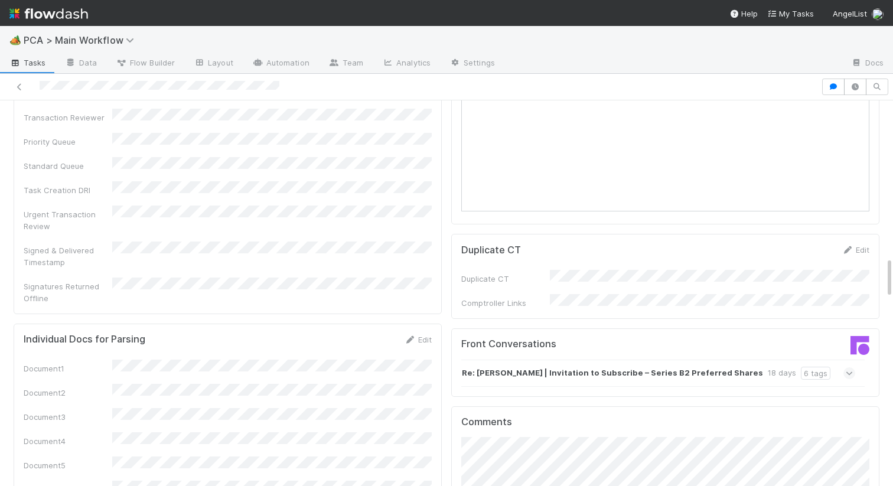
click at [514, 367] on strong "Re: Trella | Invitation to Subscribe – Series B2 Preferred Shares" at bounding box center [612, 373] width 301 height 13
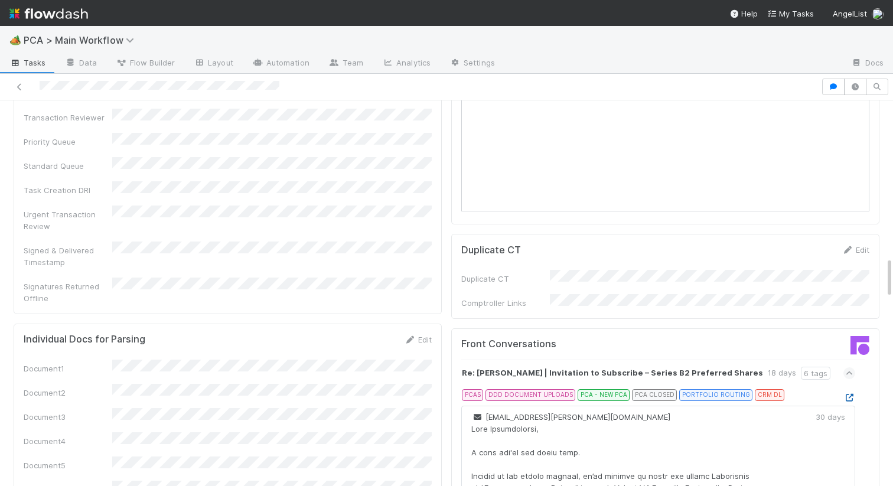
click at [852, 393] on link at bounding box center [849, 397] width 12 height 9
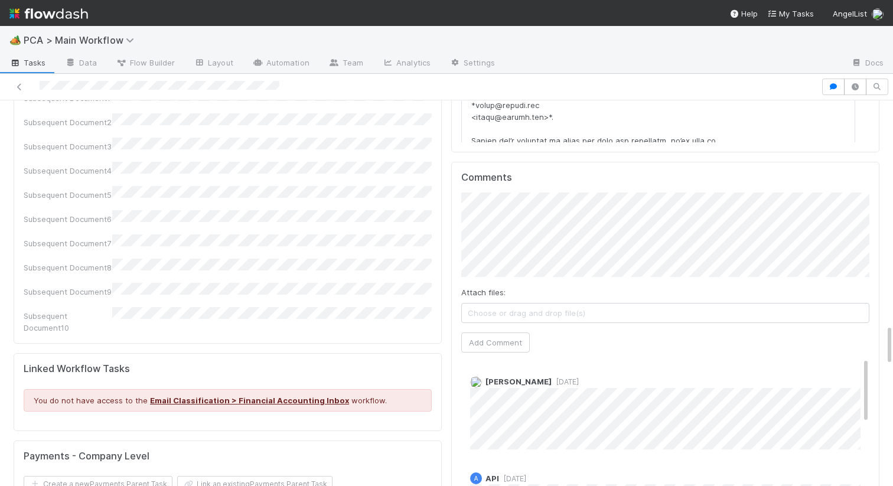
scroll to position [1922, 0]
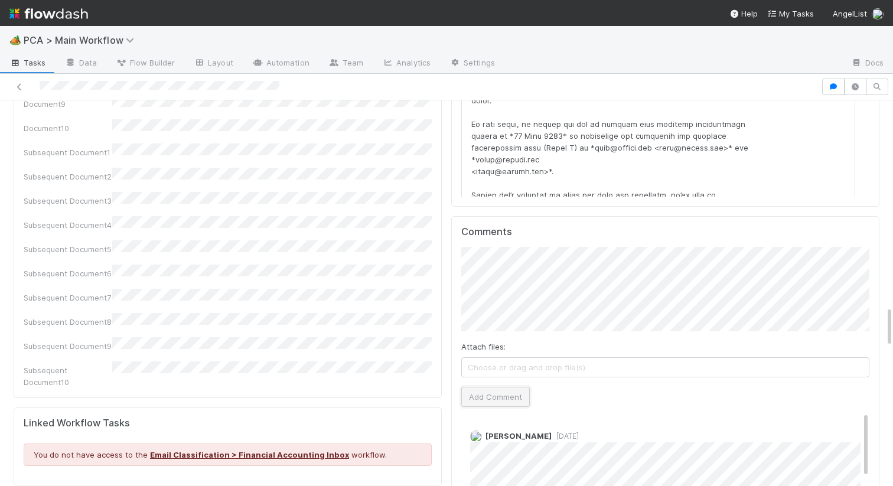
click at [473, 387] on button "Add Comment" at bounding box center [495, 397] width 68 height 20
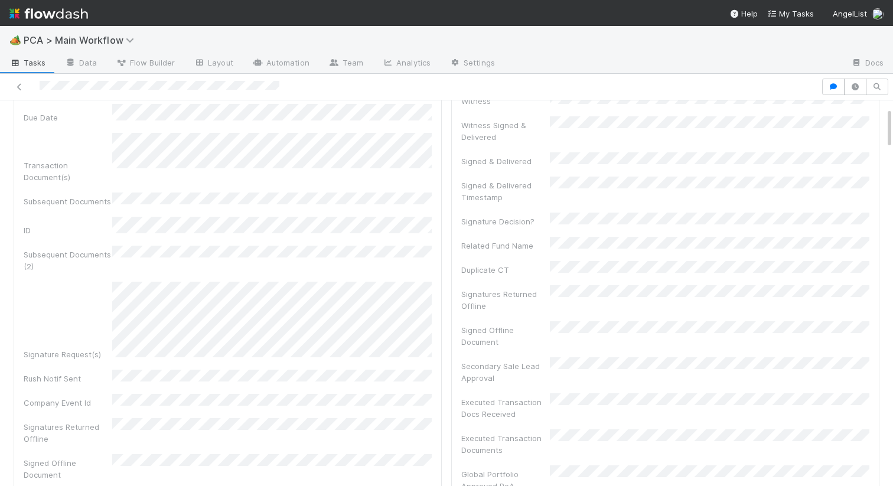
scroll to position [0, 0]
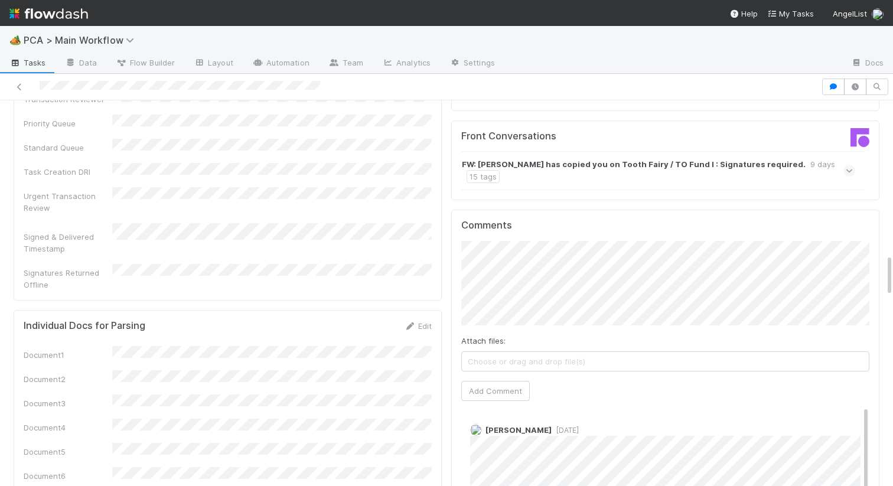
scroll to position [1142, 0]
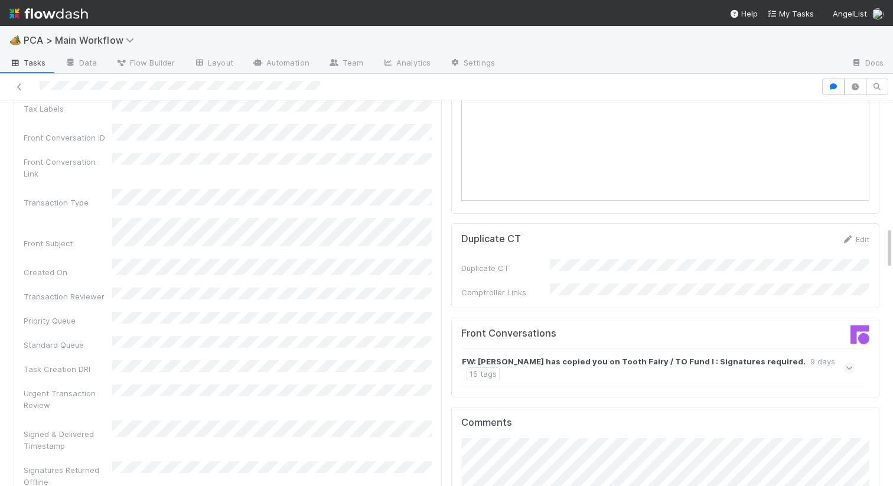
click at [583, 355] on strong "FW: Simon Holden has copied you on Tooth Fairy / TO Fund I : Signatures require…" at bounding box center [634, 361] width 344 height 12
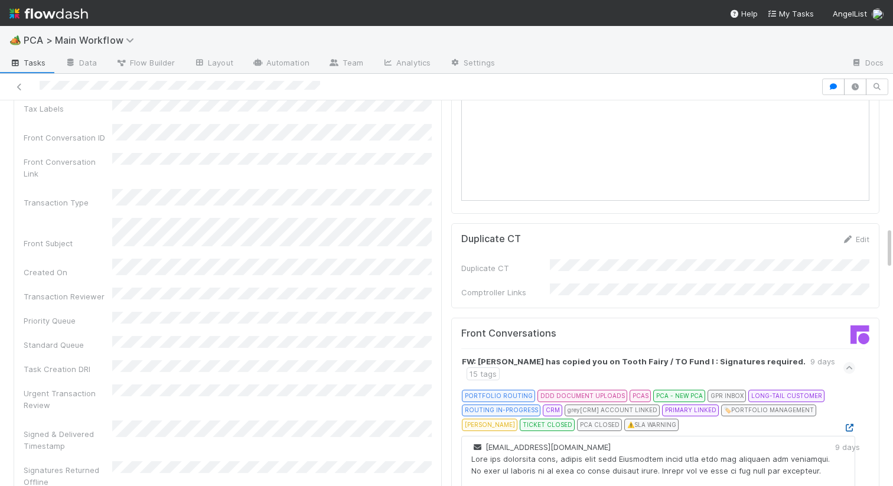
click at [845, 424] on icon at bounding box center [849, 428] width 12 height 8
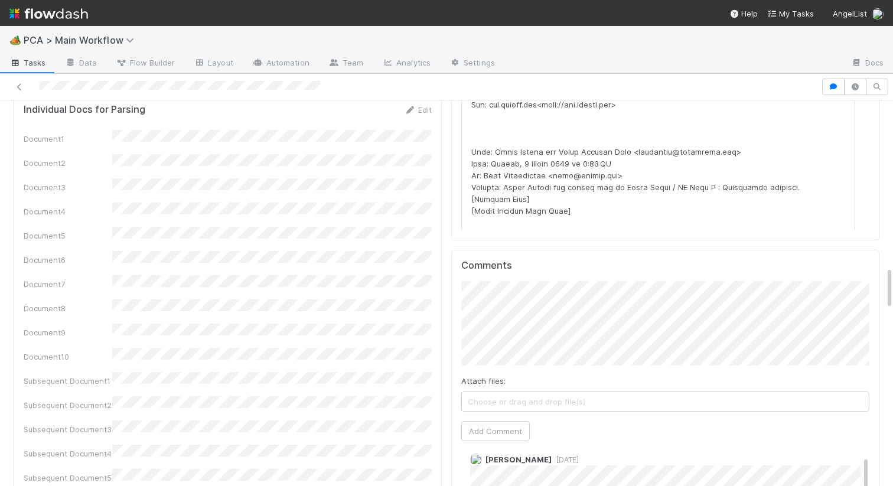
scroll to position [1615, 0]
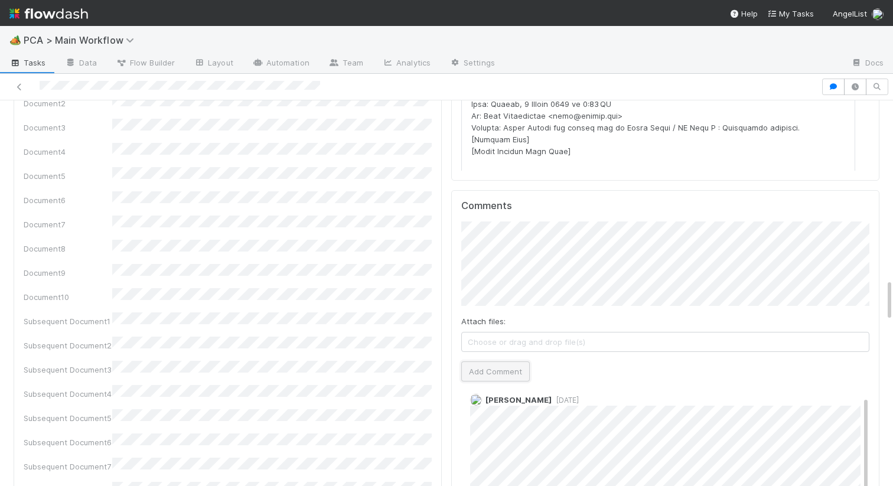
click at [469, 361] on button "Add Comment" at bounding box center [495, 371] width 68 height 20
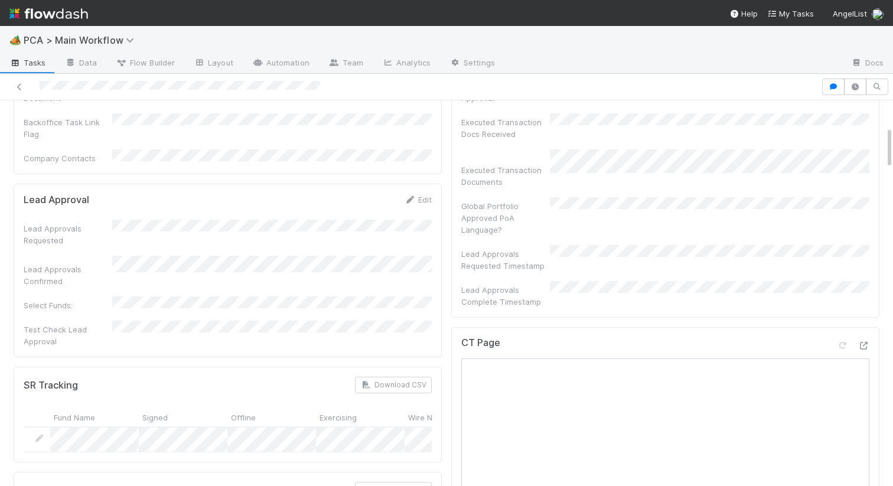
scroll to position [0, 0]
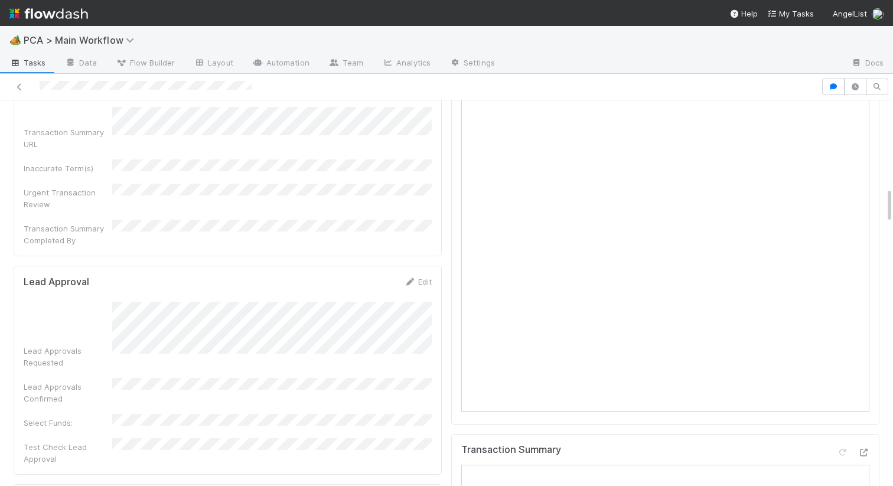
scroll to position [931, 0]
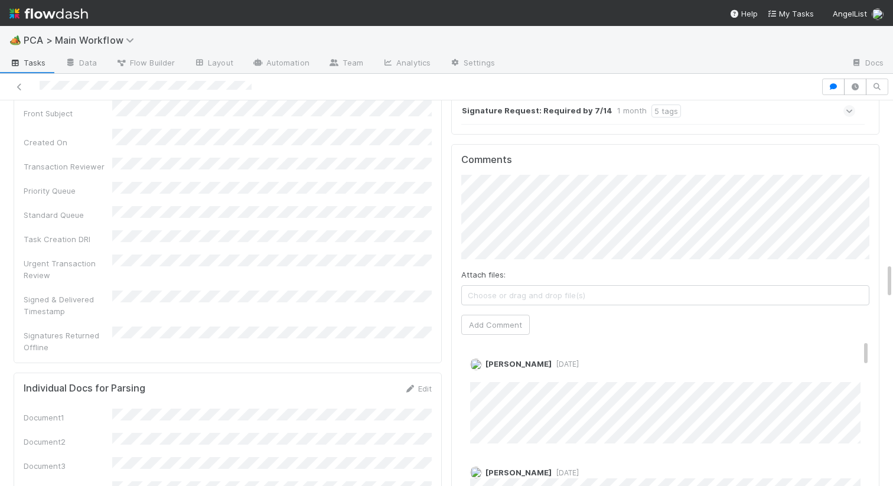
scroll to position [1737, 0]
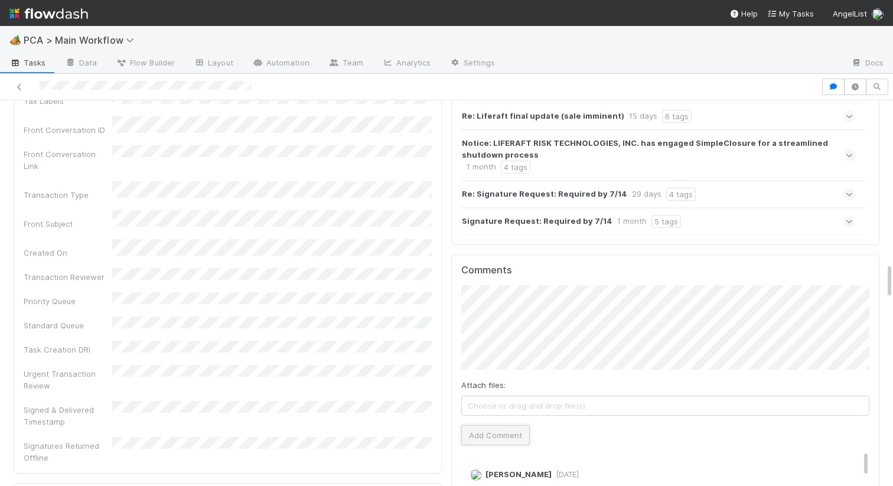
click at [506, 425] on button "Add Comment" at bounding box center [495, 435] width 68 height 20
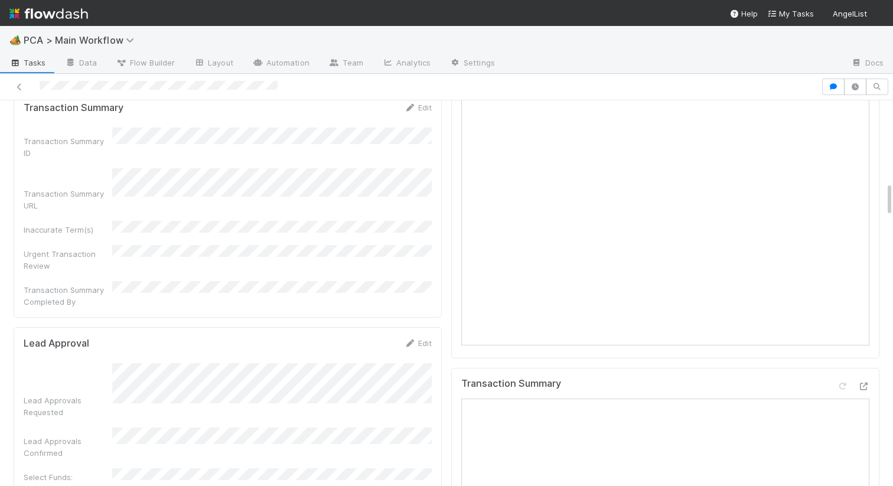
scroll to position [1015, 0]
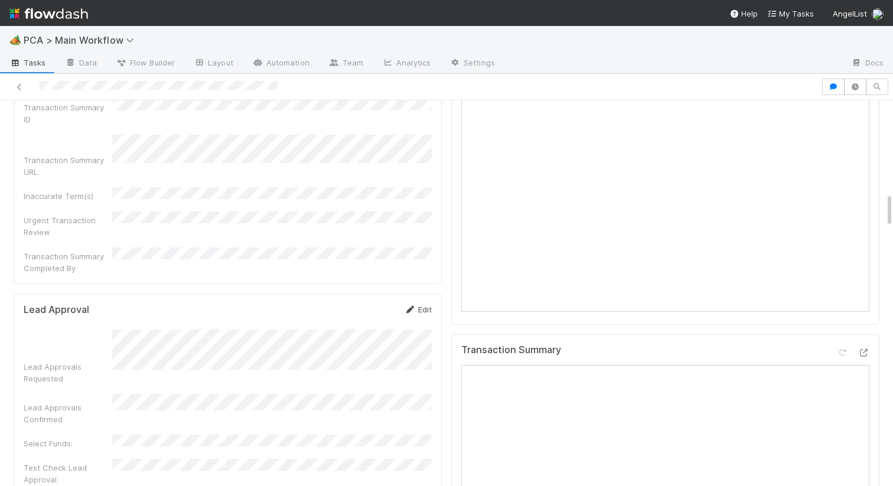
click at [422, 305] on link "Edit" at bounding box center [418, 309] width 28 height 9
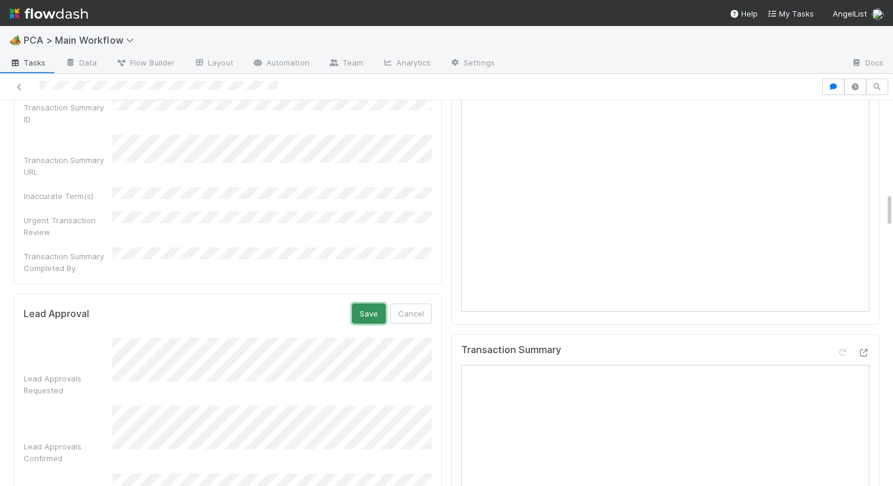
click at [381, 303] on button "Save" at bounding box center [369, 313] width 34 height 20
click at [421, 305] on link "Edit" at bounding box center [418, 309] width 28 height 9
click at [368, 303] on button "Save" at bounding box center [369, 313] width 34 height 20
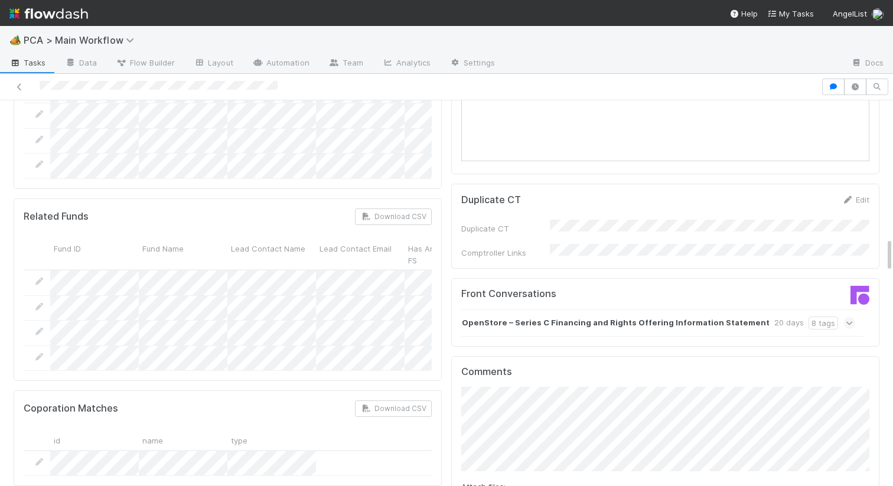
scroll to position [1524, 0]
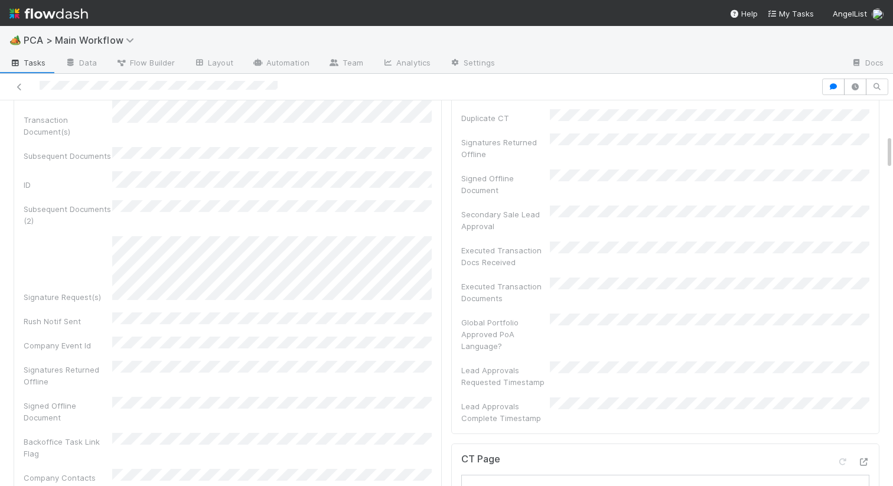
scroll to position [0, 0]
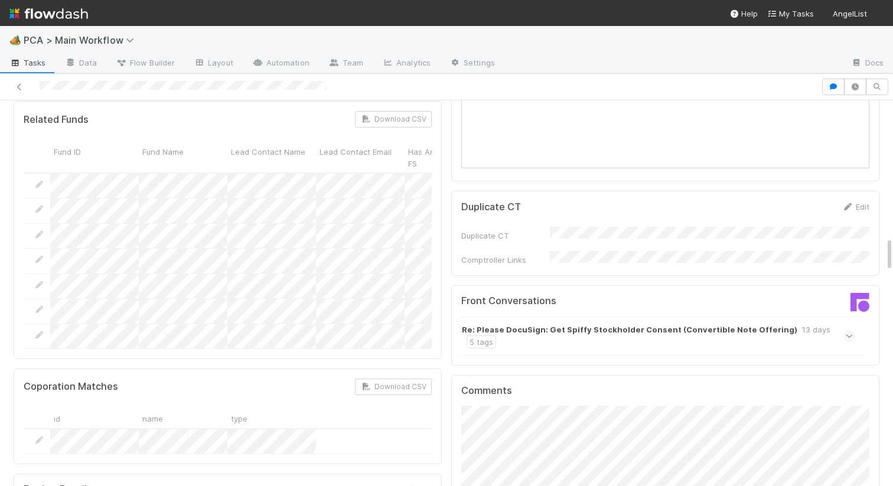
scroll to position [1600, 0]
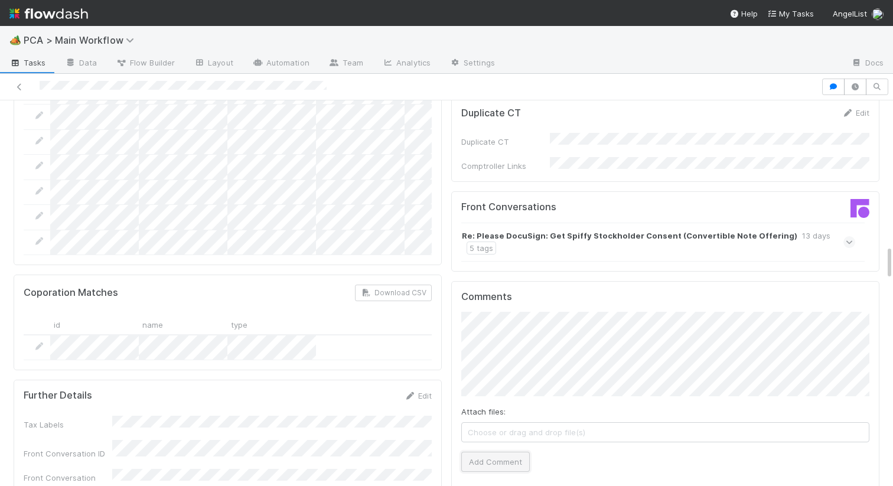
click at [495, 452] on button "Add Comment" at bounding box center [495, 462] width 68 height 20
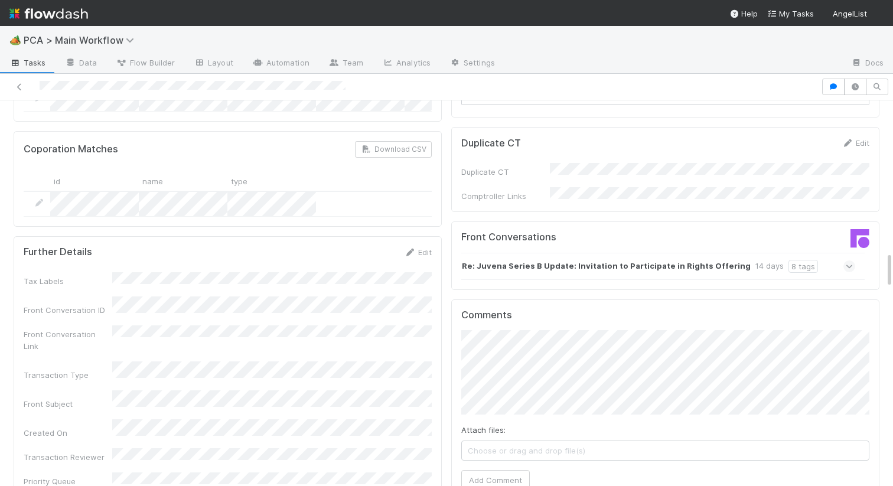
scroll to position [1694, 0]
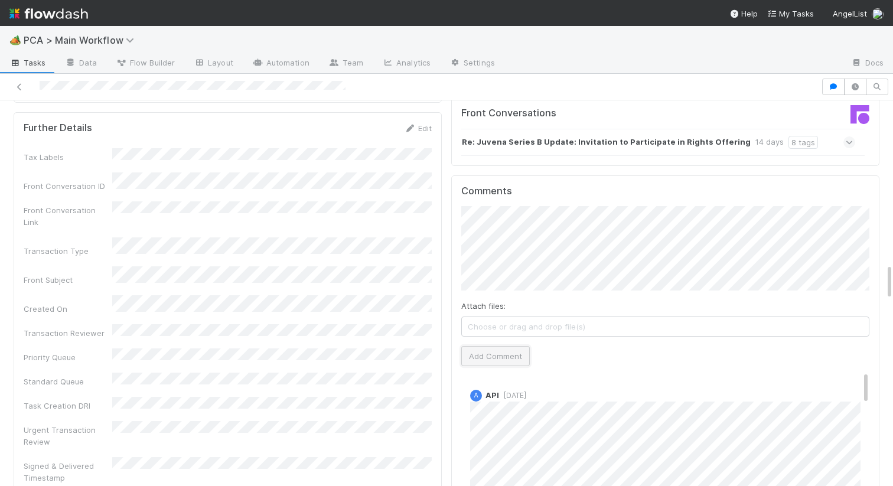
click at [489, 346] on button "Add Comment" at bounding box center [495, 356] width 68 height 20
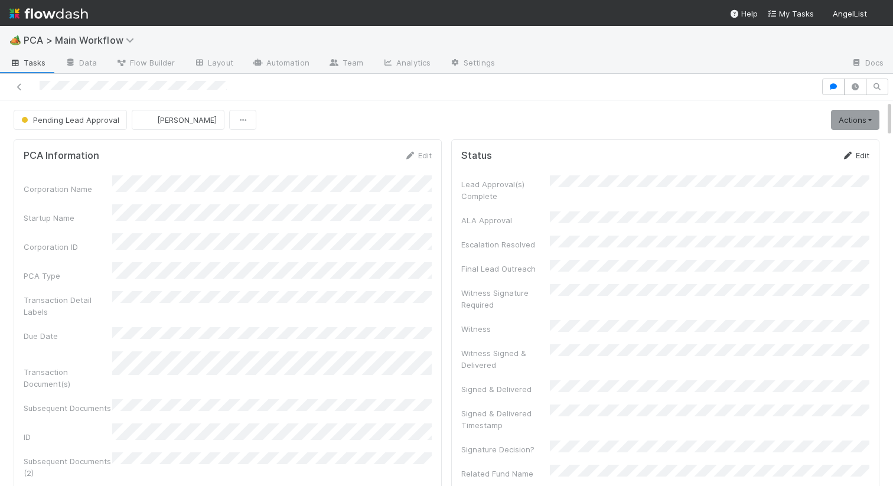
click at [848, 152] on icon at bounding box center [847, 156] width 12 height 8
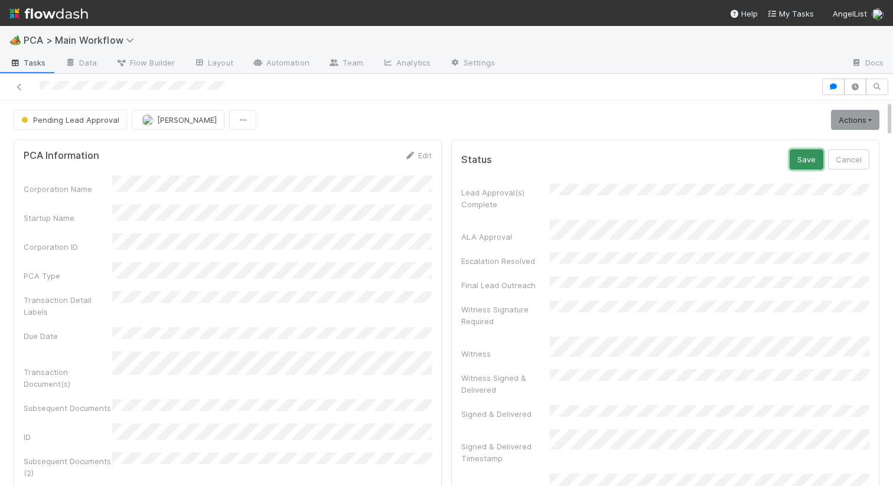
click at [806, 153] on button "Save" at bounding box center [806, 159] width 34 height 20
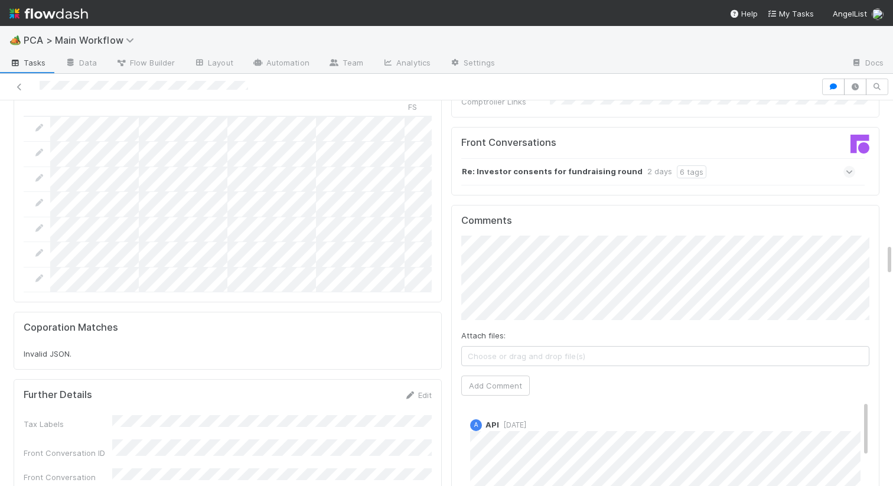
scroll to position [1705, 0]
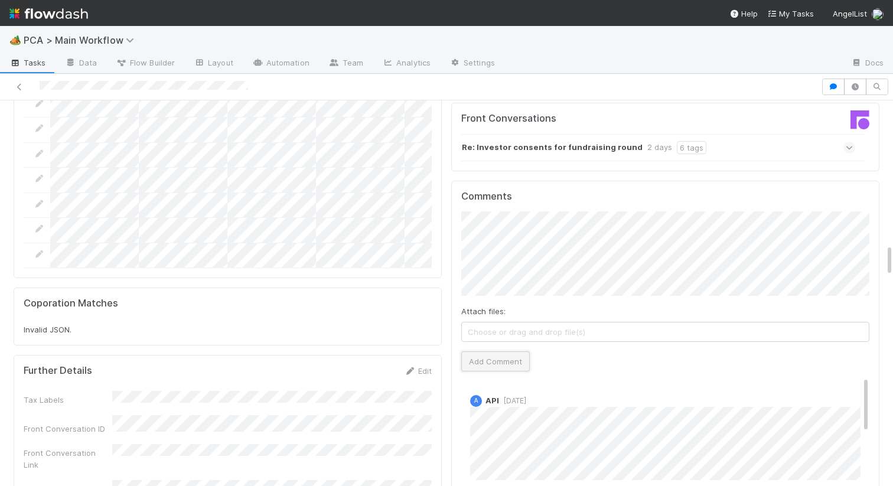
click at [489, 351] on button "Add Comment" at bounding box center [495, 361] width 68 height 20
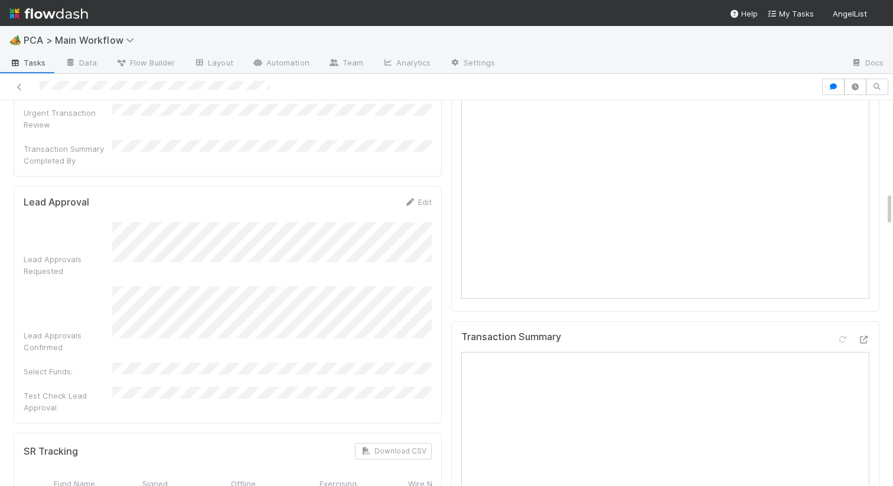
scroll to position [924, 0]
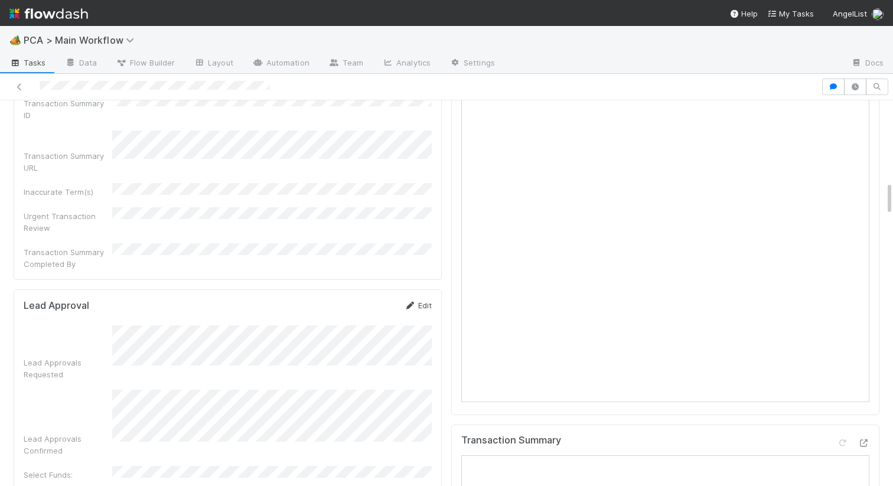
click at [419, 300] on link "Edit" at bounding box center [418, 304] width 28 height 9
click at [360, 299] on button "Save" at bounding box center [369, 309] width 34 height 20
